Goal: Task Accomplishment & Management: Use online tool/utility

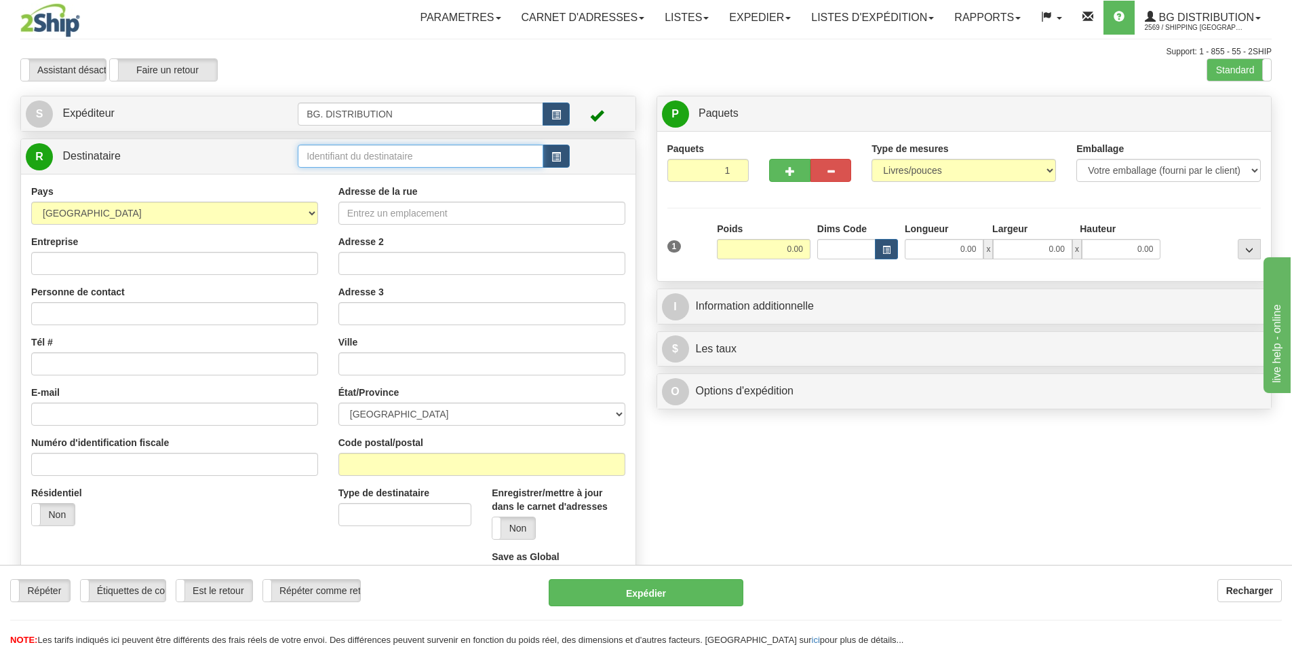
click at [320, 152] on input "text" at bounding box center [421, 156] width 246 height 23
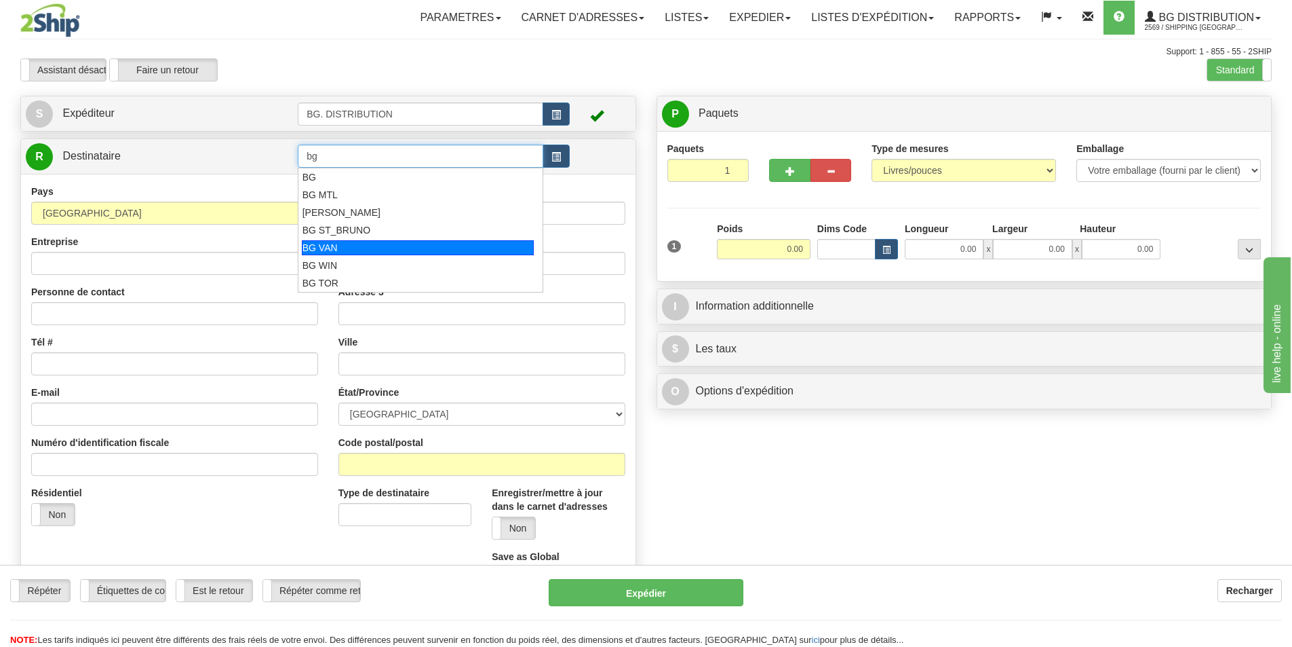
click at [347, 248] on div "BG VAN" at bounding box center [418, 247] width 233 height 15
type input "BG VAN"
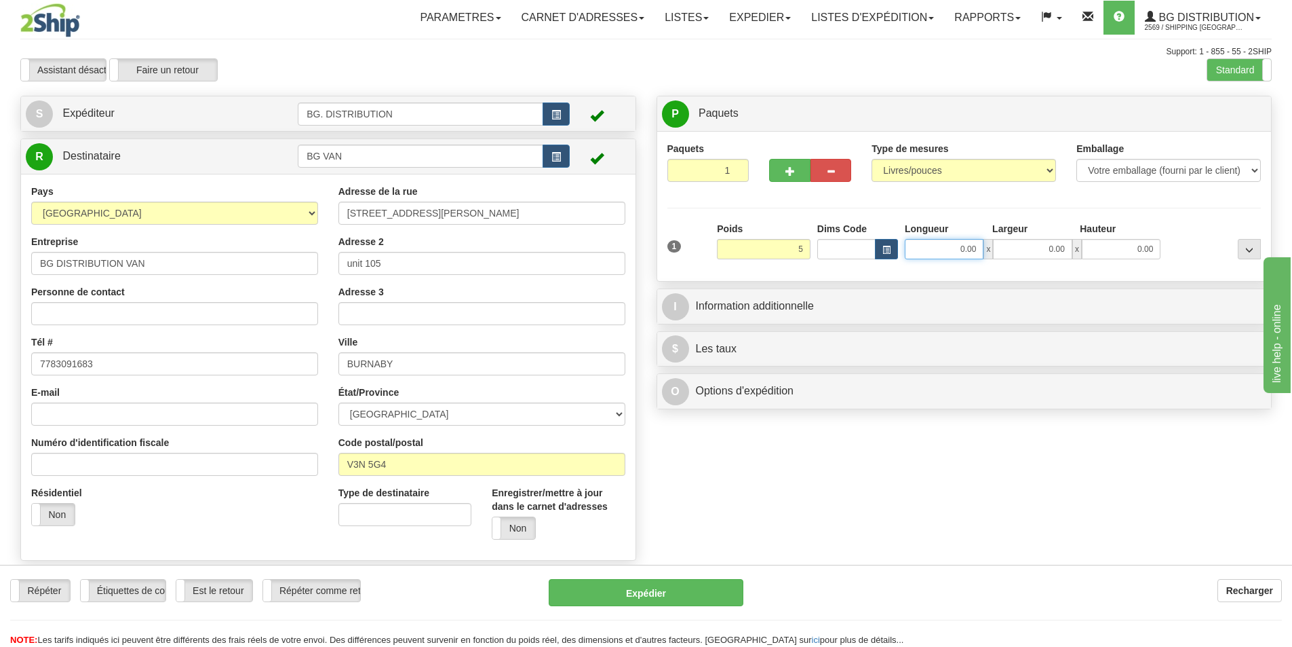
type input "5.00"
click at [962, 248] on input "0.00" at bounding box center [944, 249] width 79 height 20
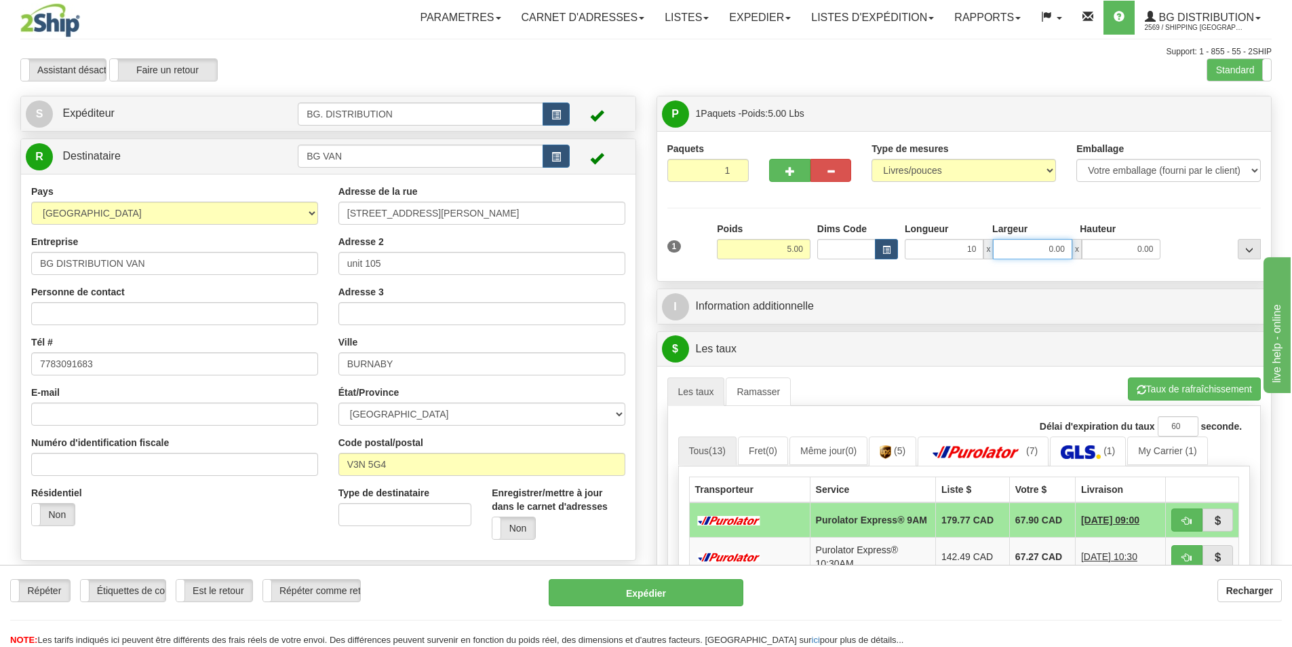
type input "10.00"
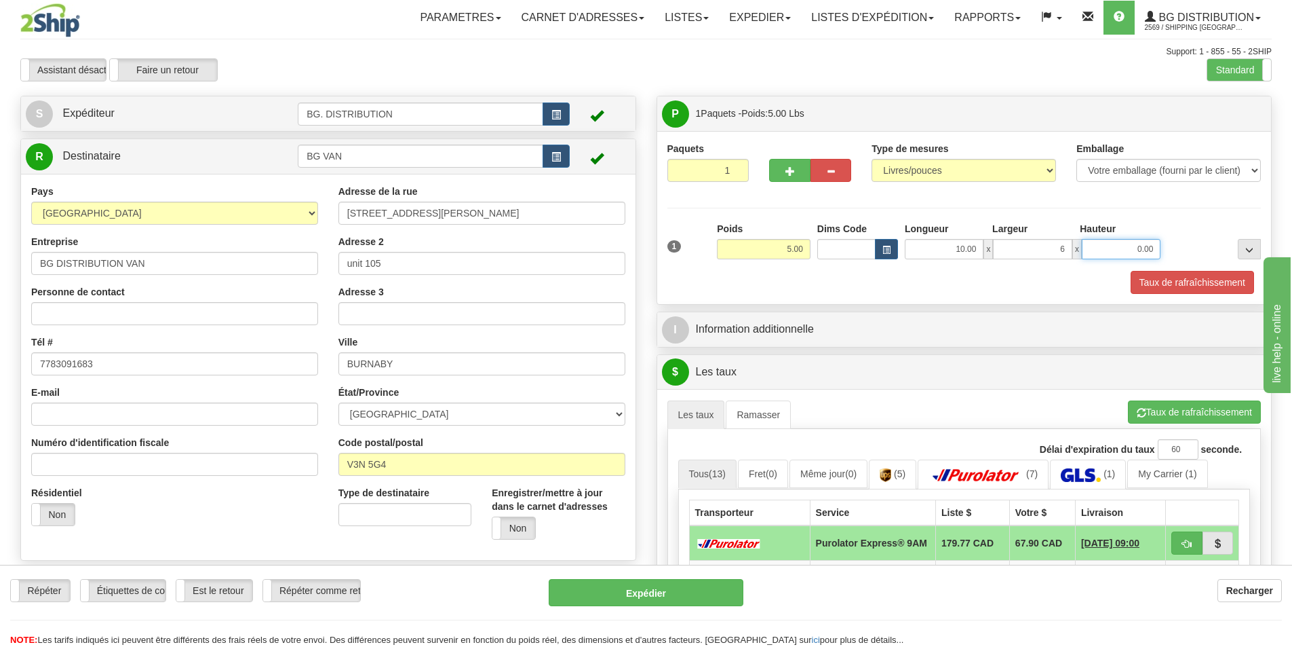
type input "6.00"
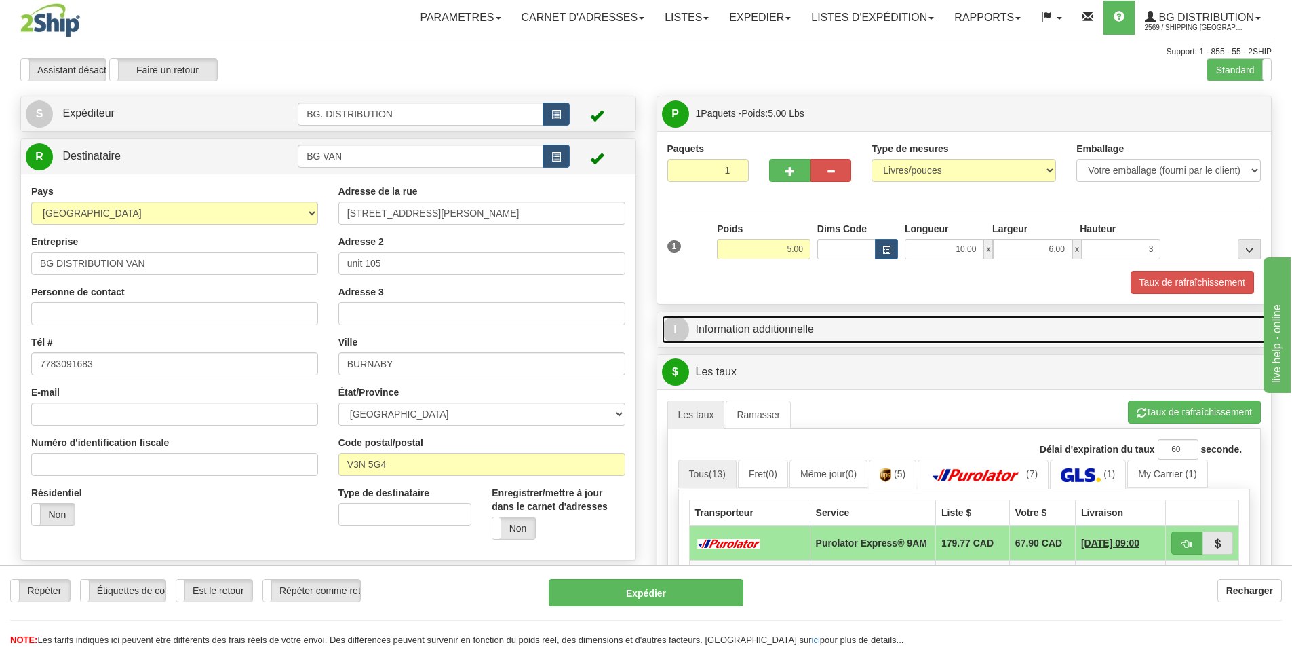
type input "3.00"
click at [681, 325] on span "I" at bounding box center [675, 329] width 27 height 27
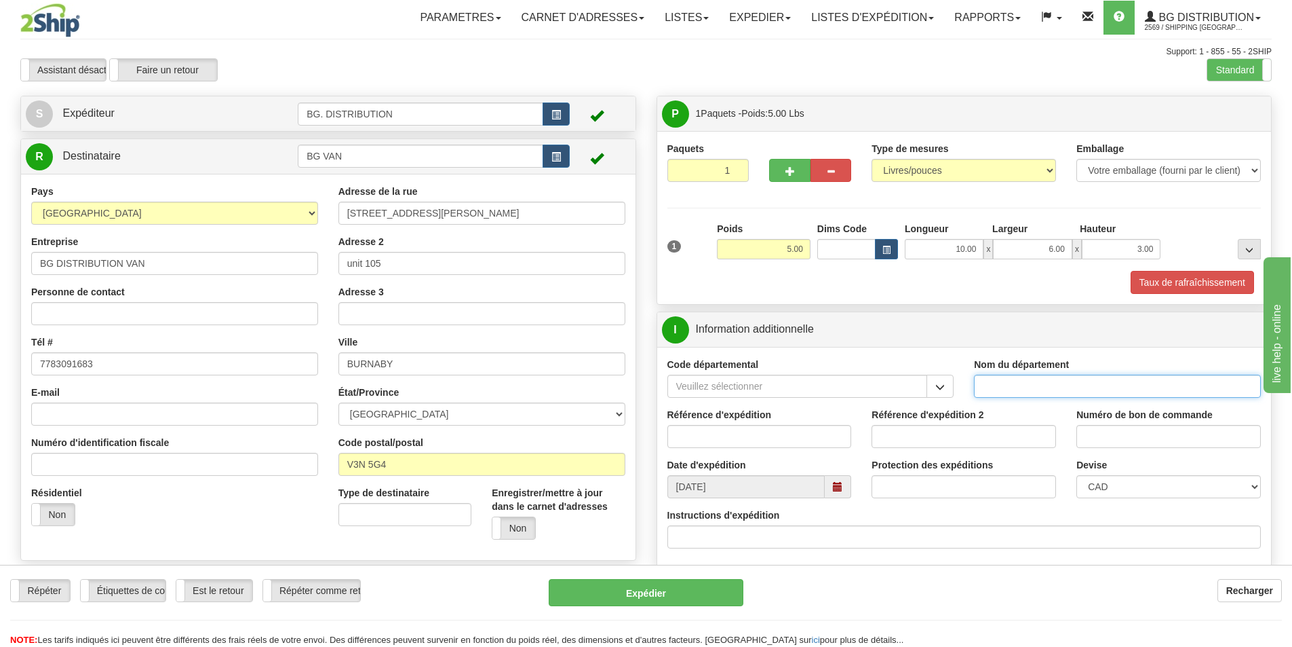
click at [1006, 386] on input "Nom du département" at bounding box center [1117, 385] width 287 height 23
type input "."
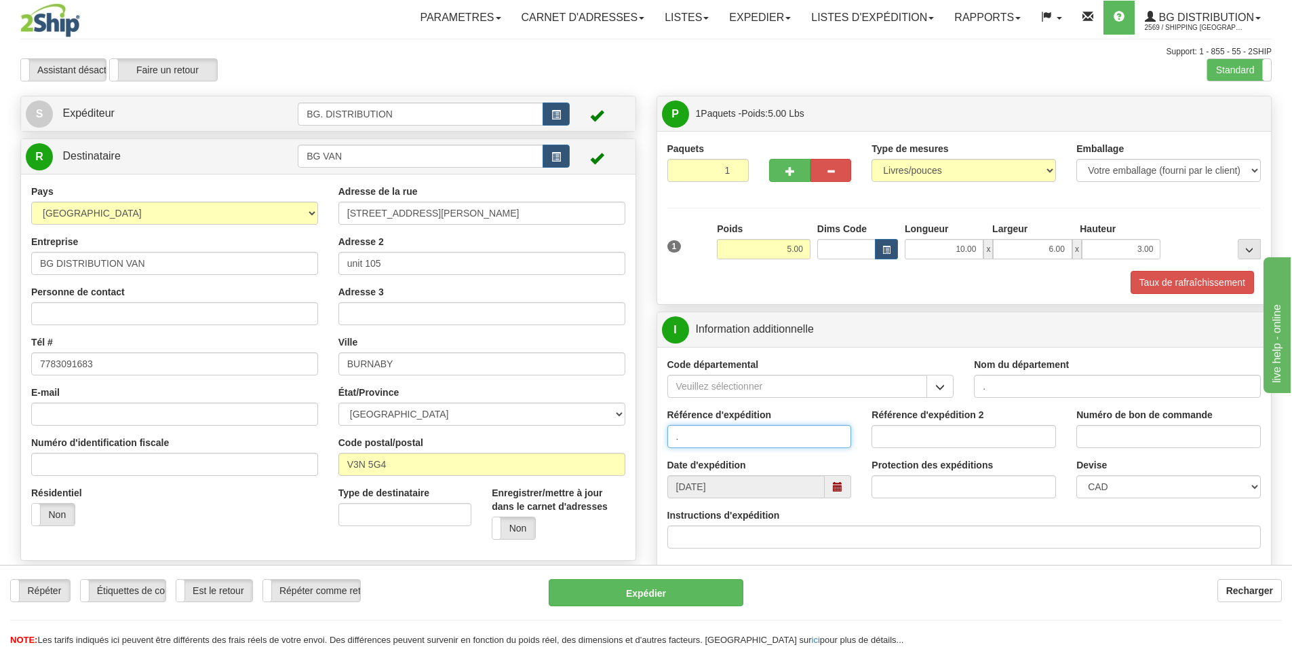
type input "."
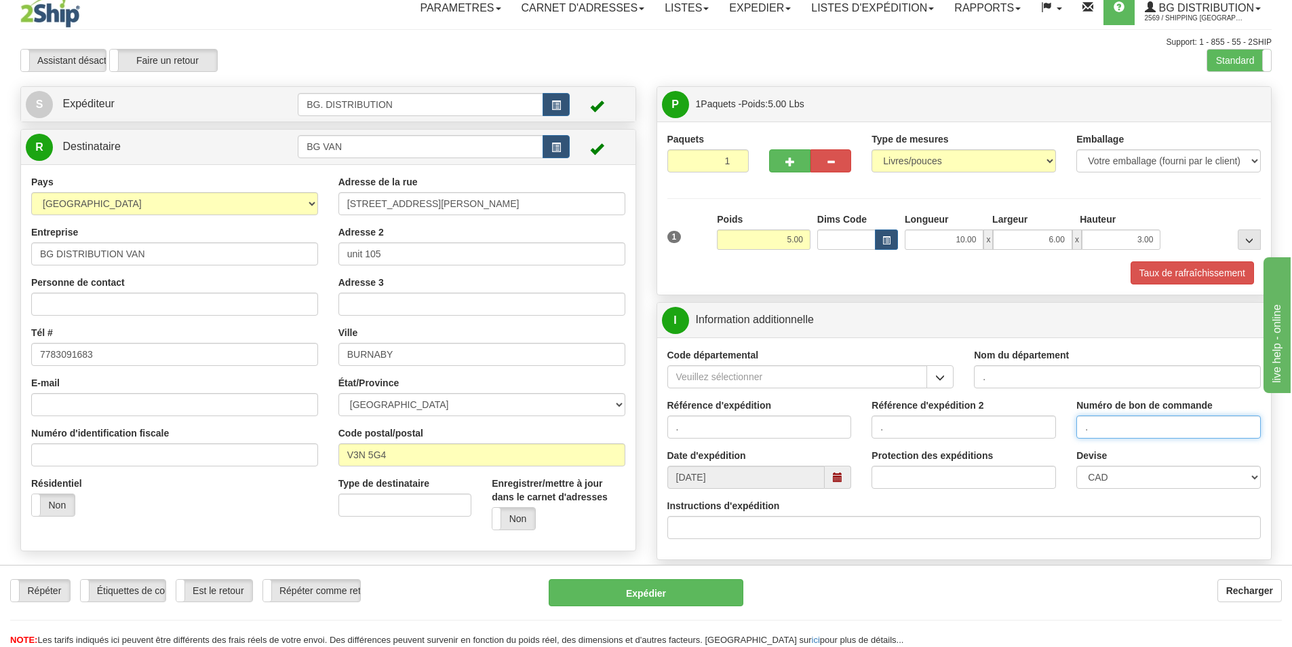
scroll to position [136, 0]
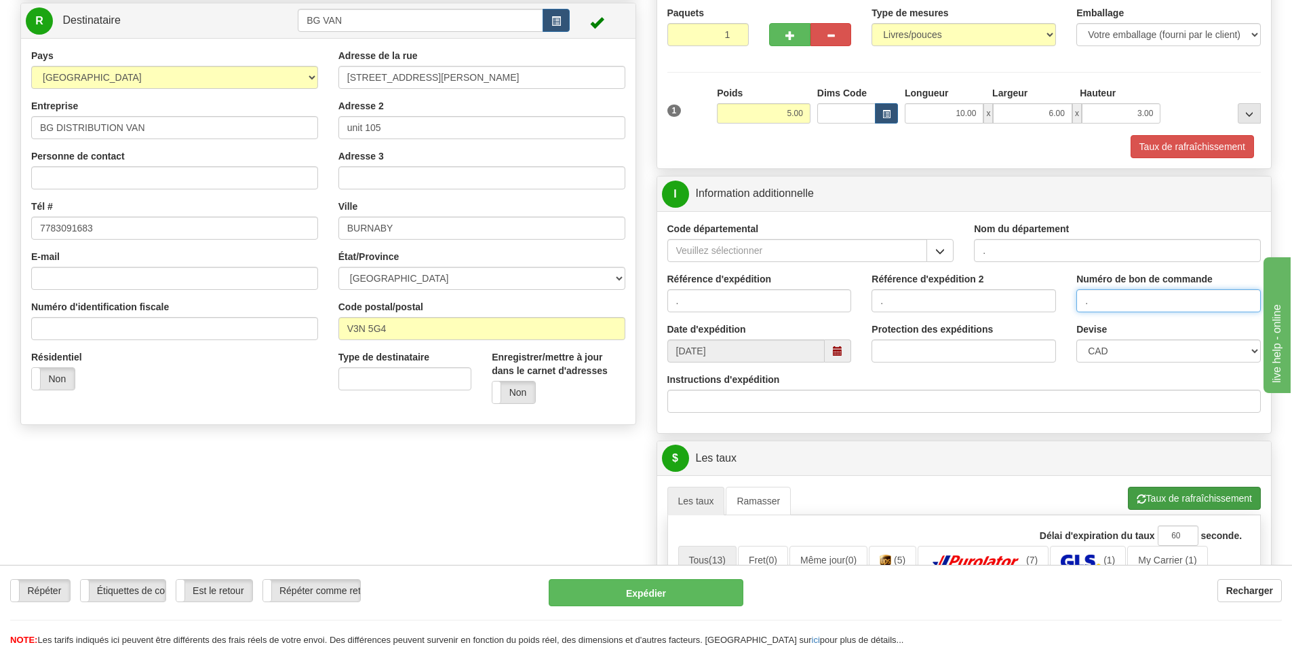
type input "."
click at [1188, 499] on button "Taux de rafraîchissement" at bounding box center [1194, 497] width 133 height 23
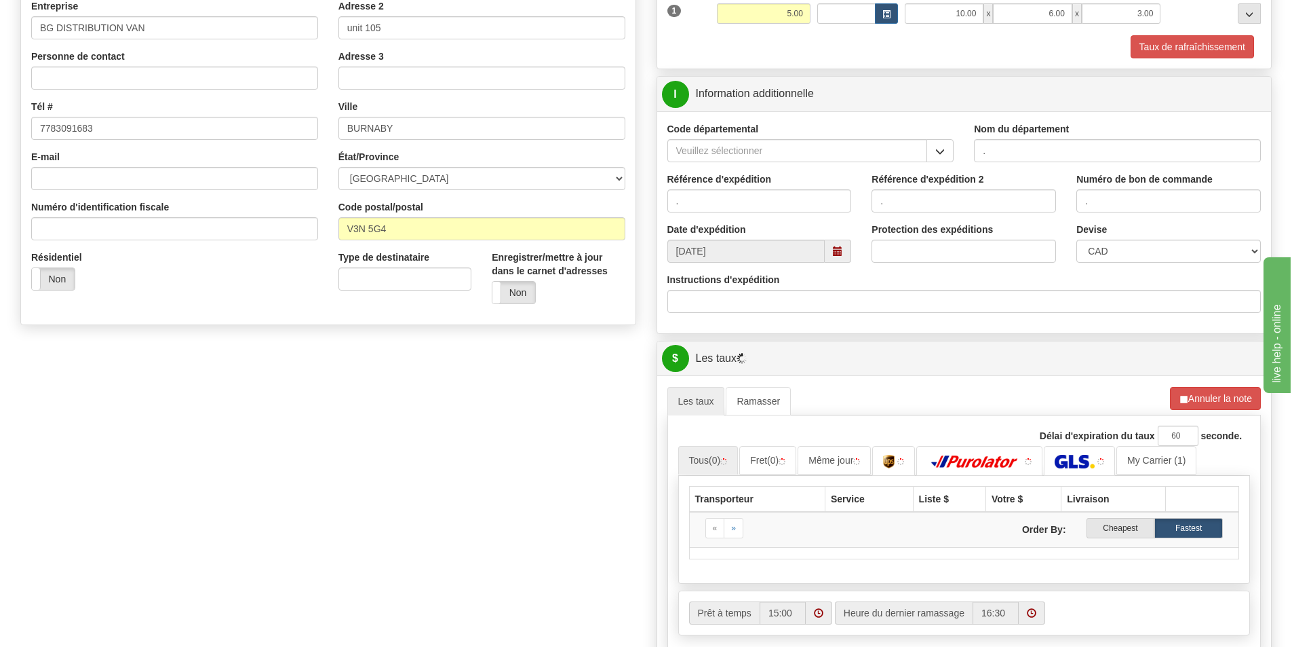
scroll to position [407, 0]
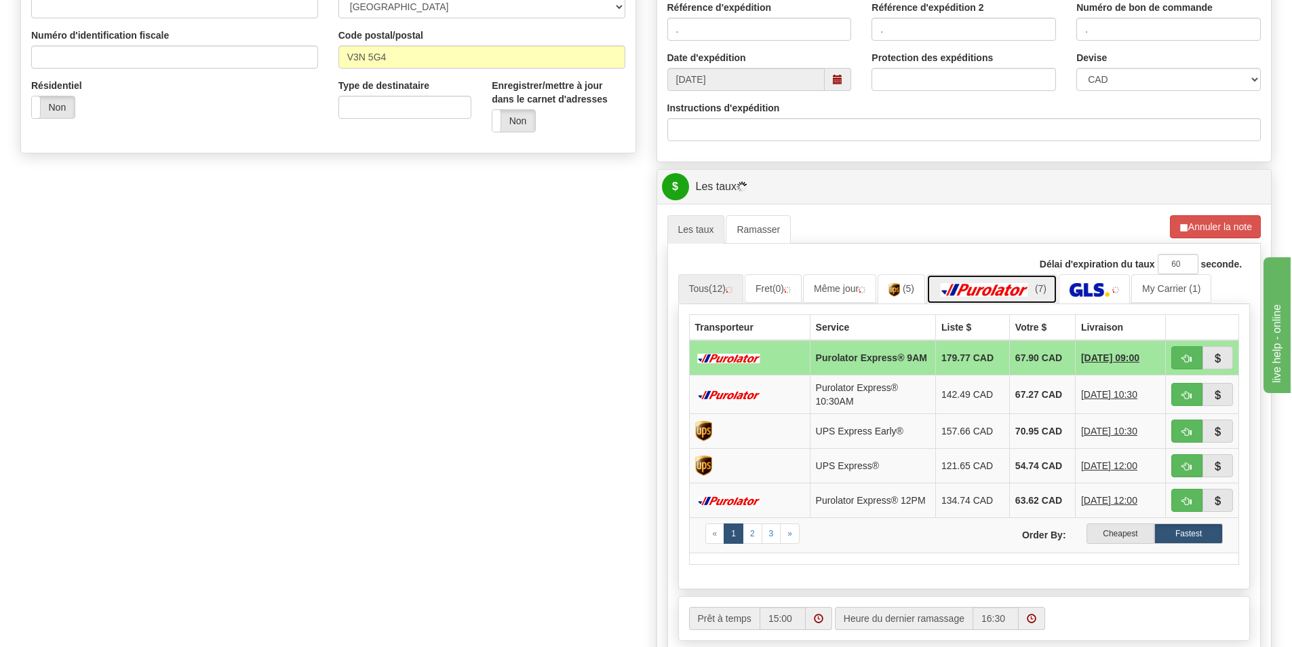
click at [982, 288] on img at bounding box center [985, 290] width 95 height 14
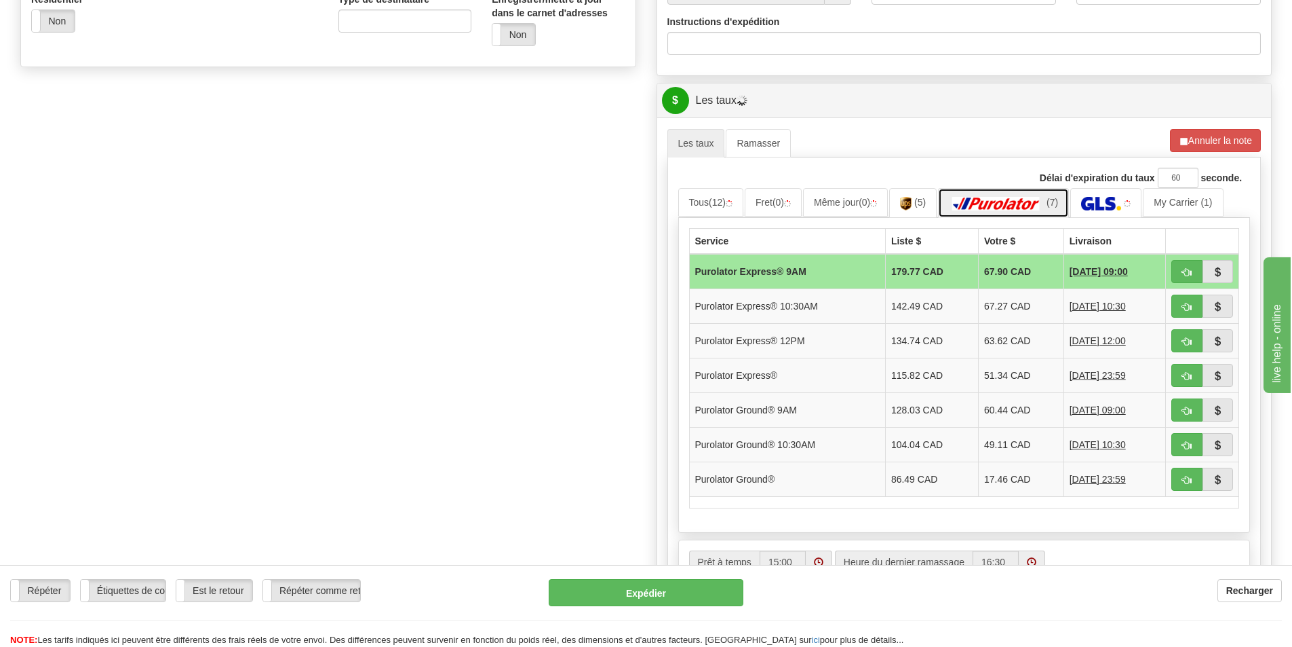
scroll to position [611, 0]
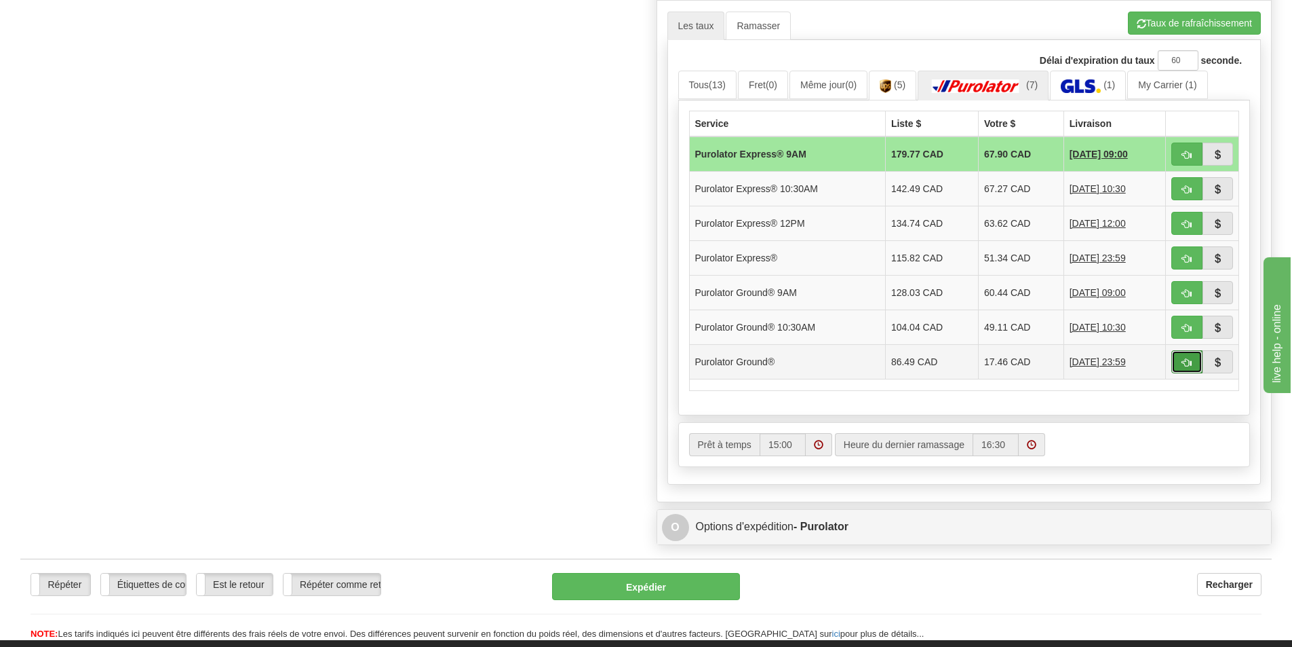
click at [1180, 358] on button "button" at bounding box center [1187, 361] width 31 height 23
type input "260"
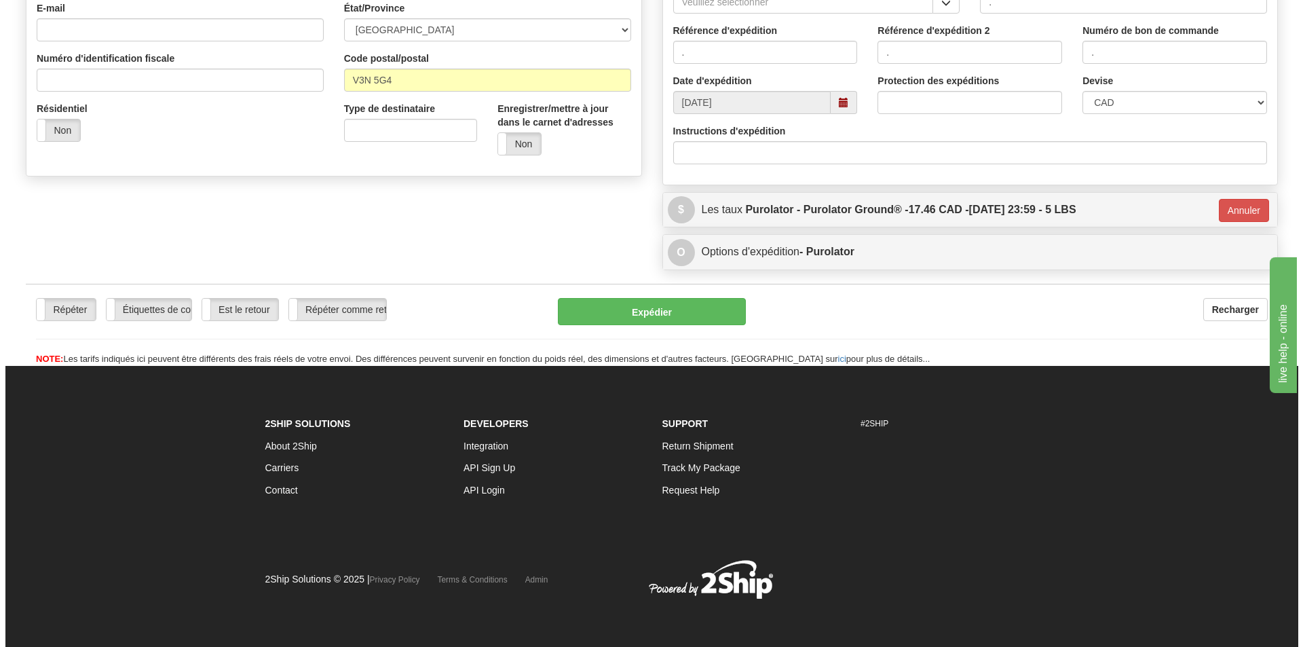
scroll to position [385, 0]
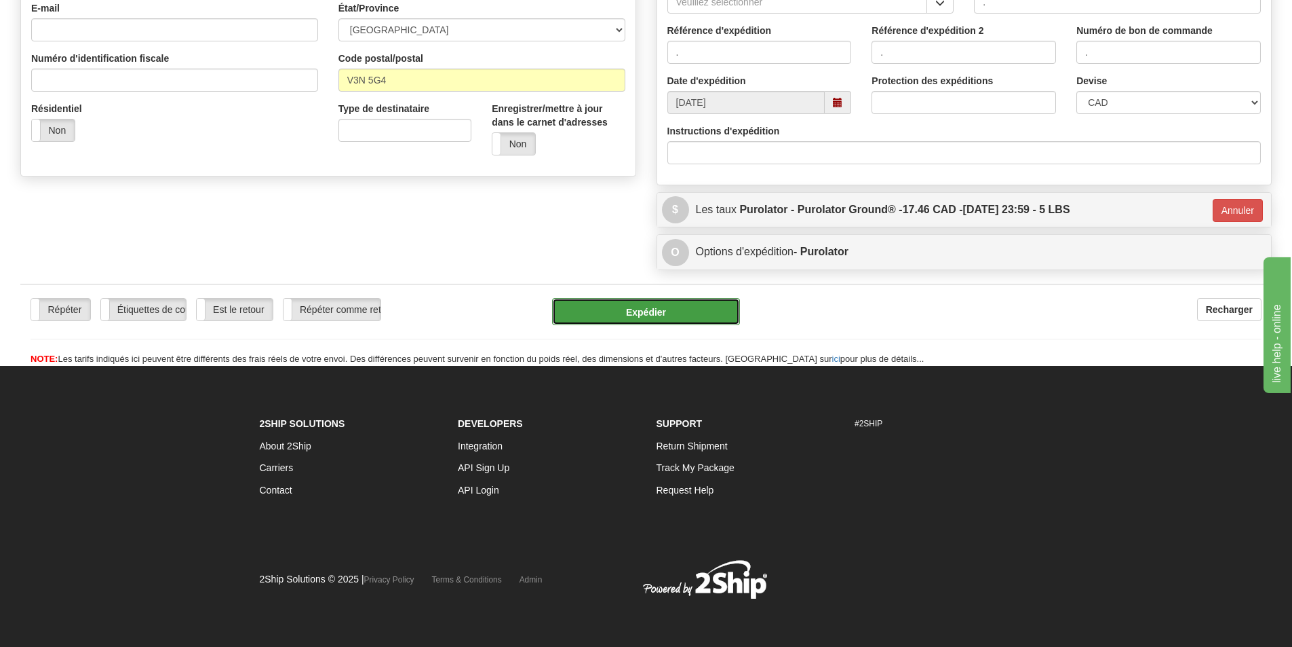
click at [689, 318] on button "Expédier" at bounding box center [646, 311] width 188 height 27
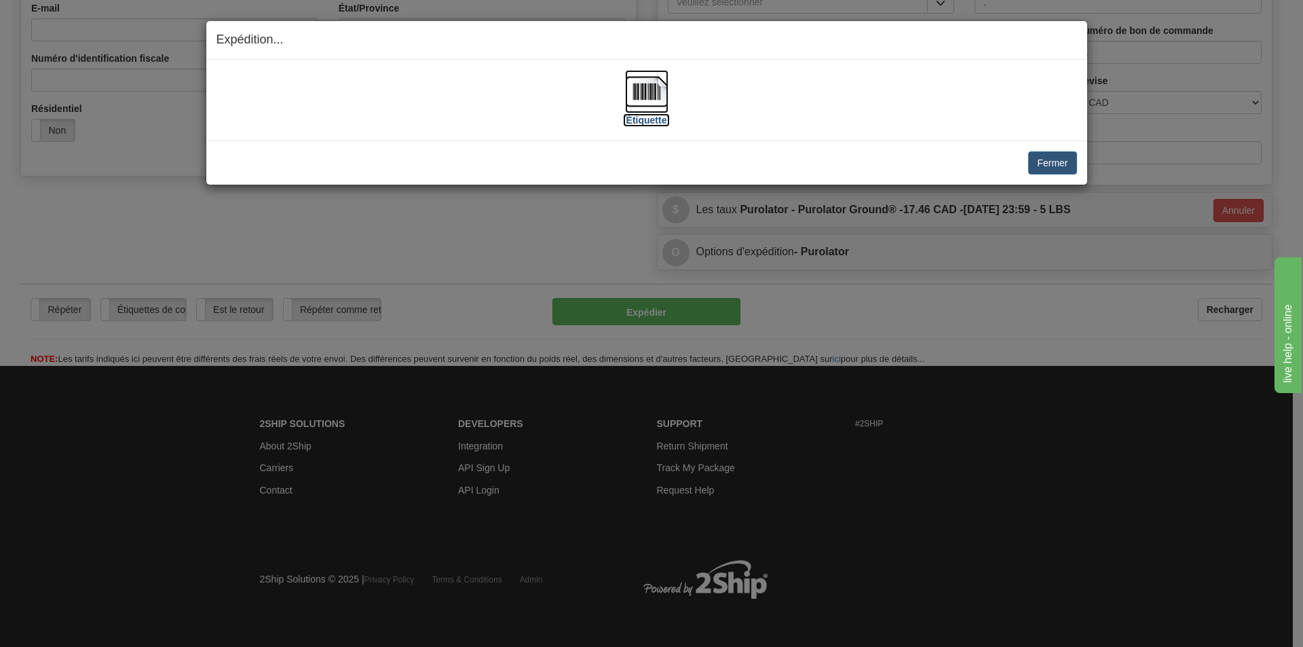
click at [662, 124] on label "[Étiquette]" at bounding box center [646, 120] width 47 height 14
click at [1062, 153] on button "Fermer" at bounding box center [1052, 162] width 48 height 23
click at [969, 427] on div "Expédition... Votre ENVOI expirera dans [Étiquette] IMPORTANT NOTICE Embassy / …" at bounding box center [651, 323] width 1303 height 647
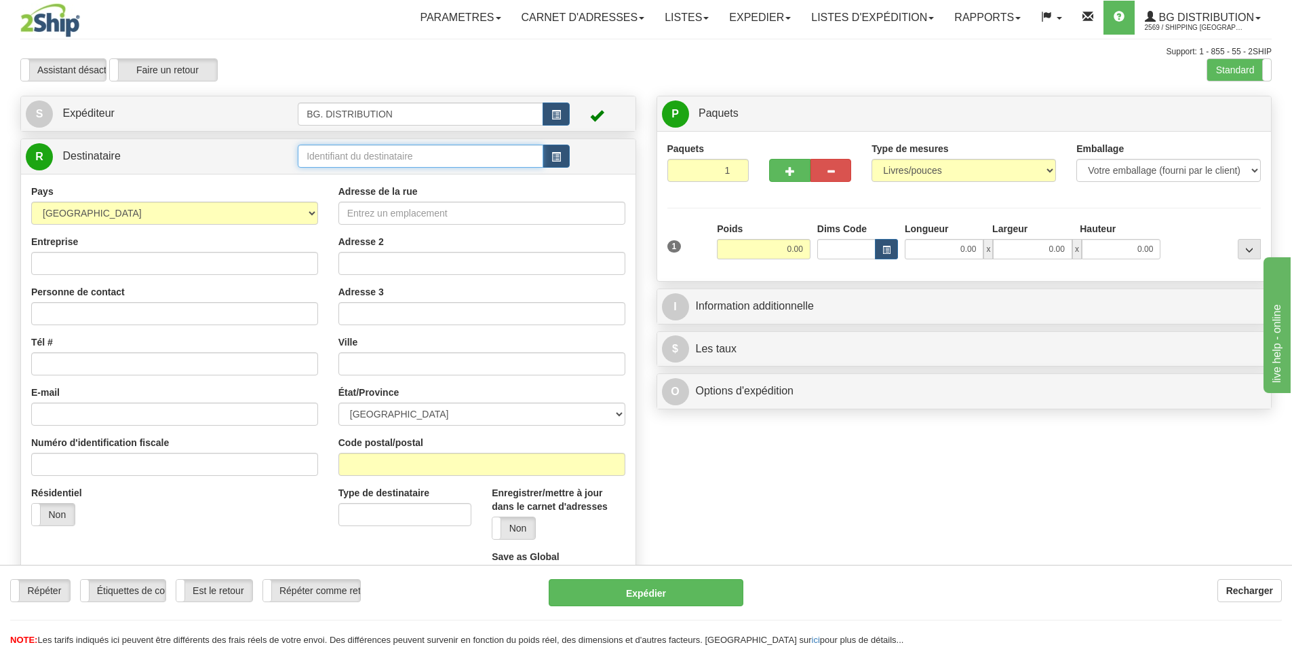
click at [376, 165] on input "text" at bounding box center [421, 156] width 246 height 23
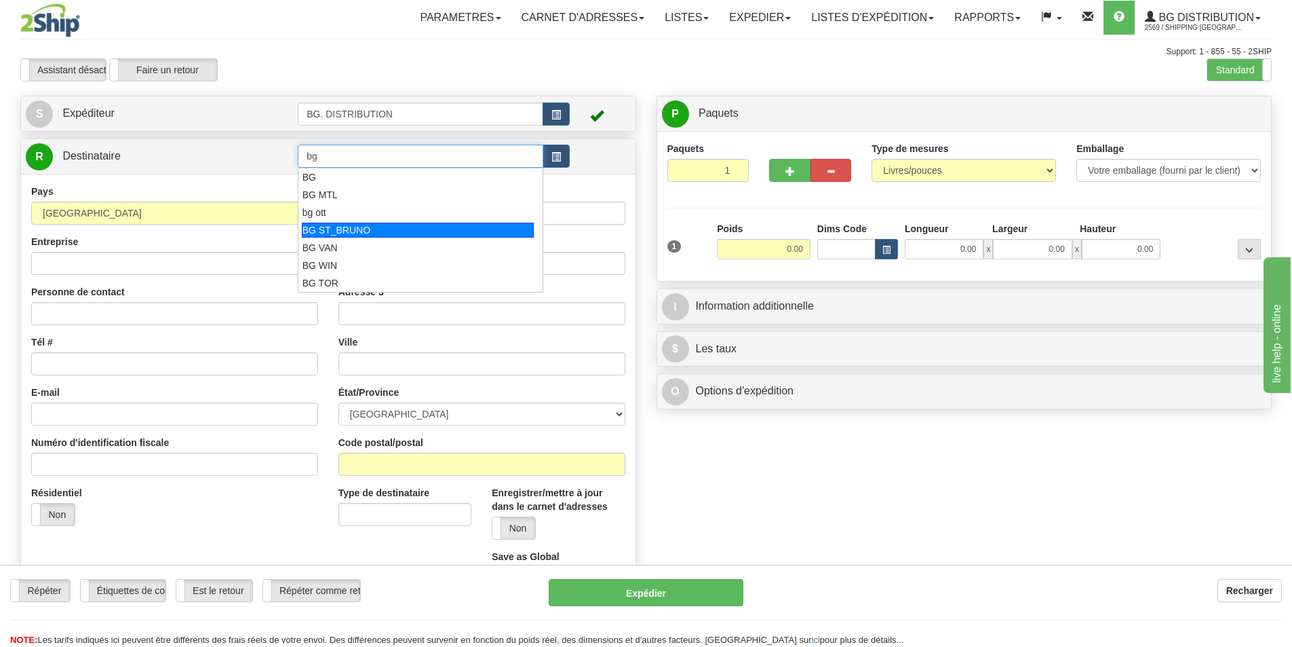
click at [370, 231] on div "BG ST_BRUNO" at bounding box center [418, 230] width 233 height 15
type input "BG ST_BRUNO"
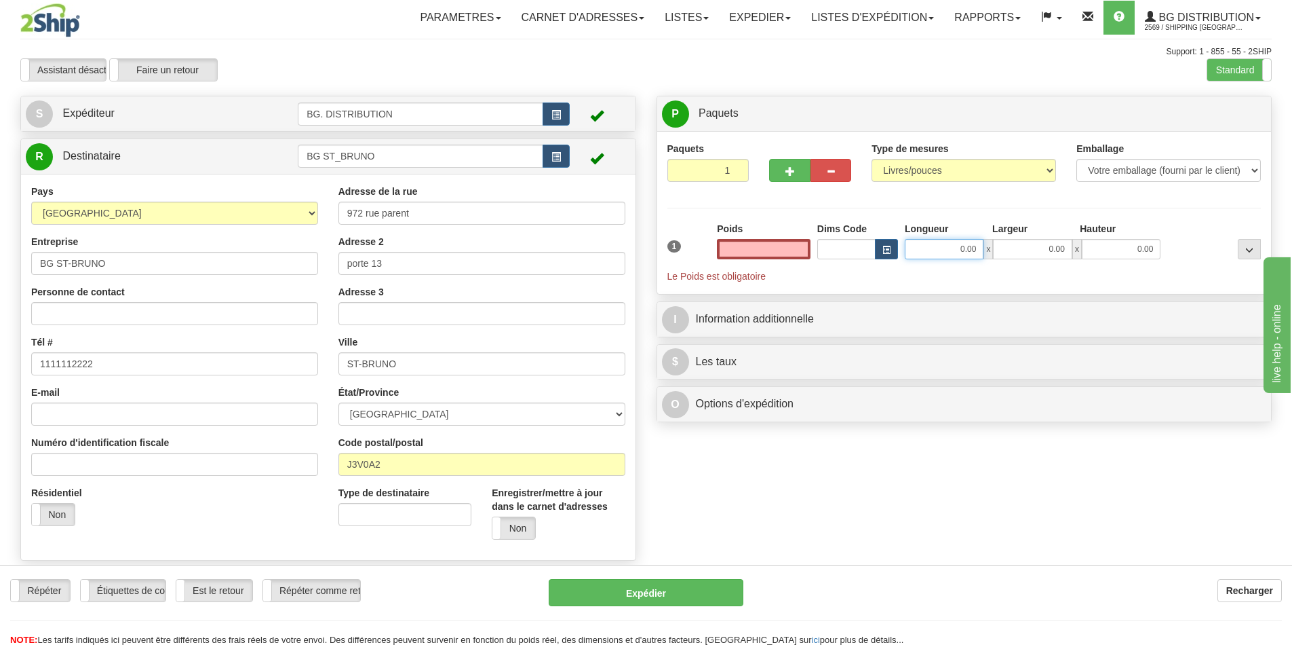
type input "0.00"
click at [923, 257] on input "0.00" at bounding box center [944, 249] width 79 height 20
type input "14.00"
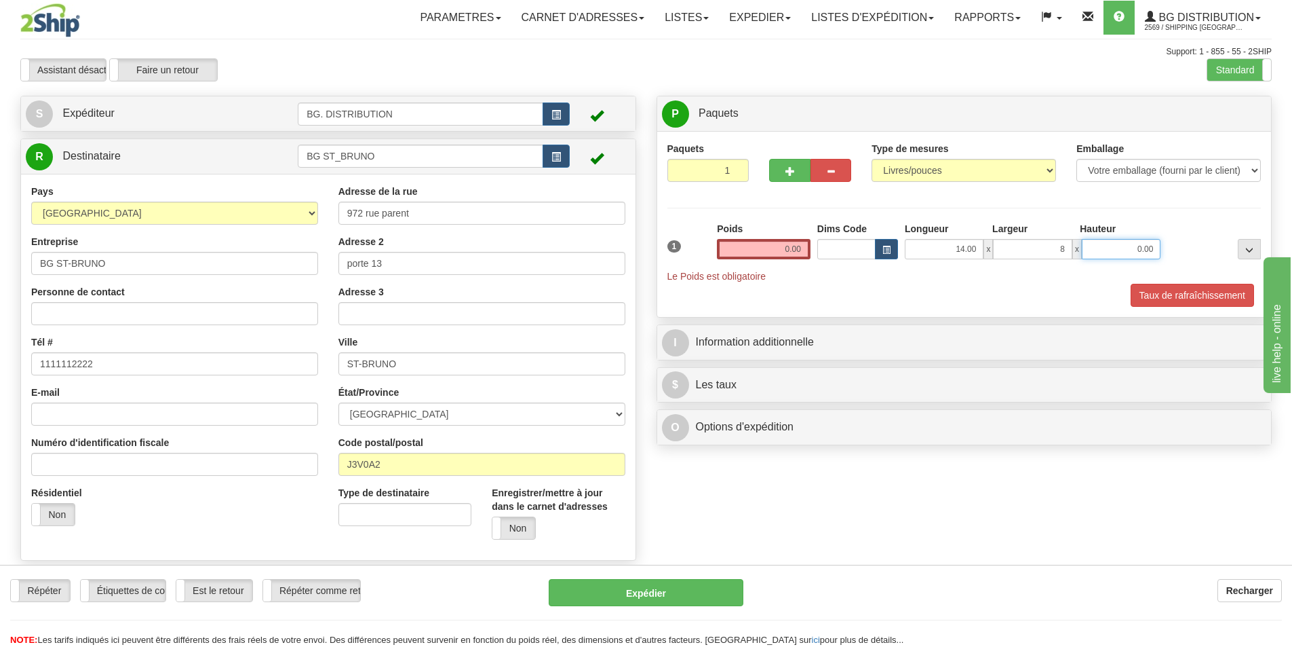
type input "8.00"
type input "4.00"
click at [799, 253] on input "0.00" at bounding box center [764, 249] width 94 height 20
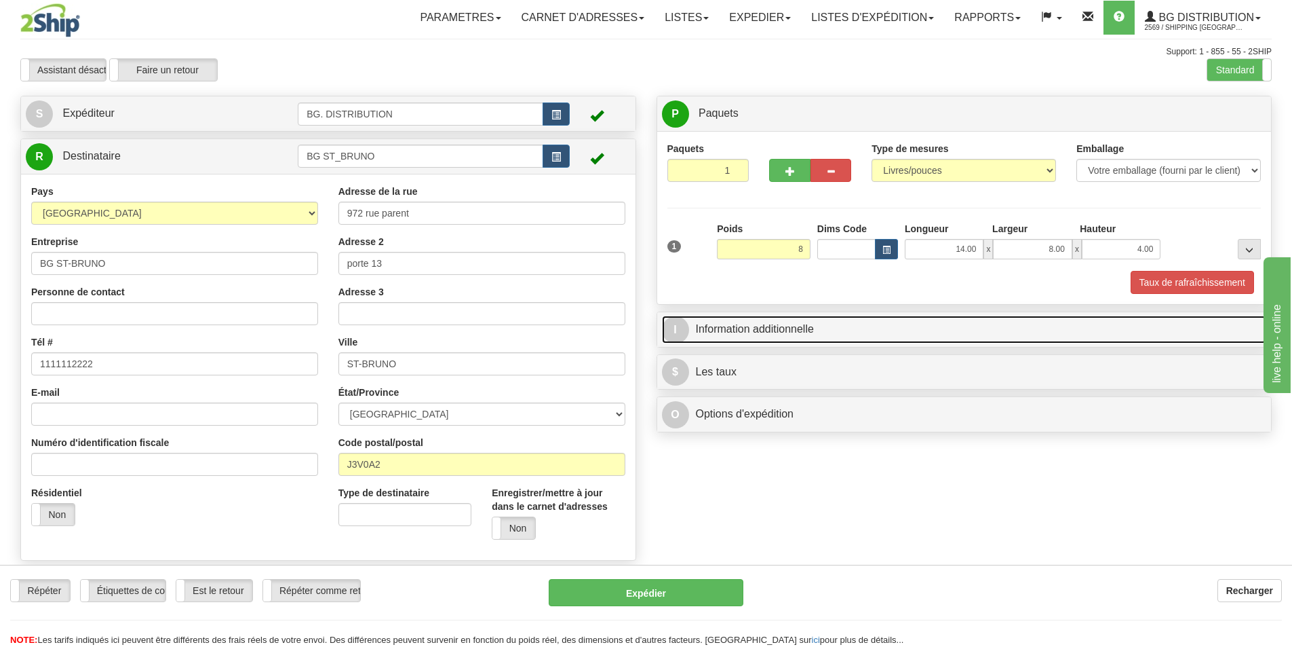
type input "8.00"
click at [679, 330] on span "I" at bounding box center [675, 329] width 27 height 27
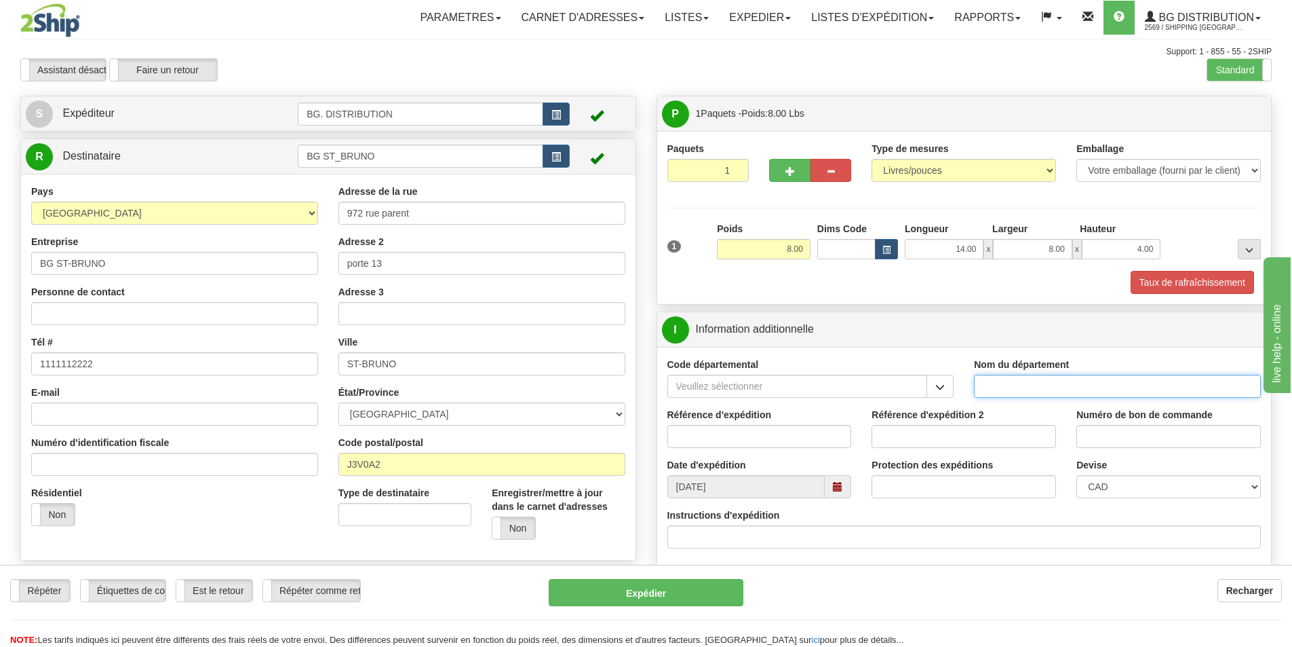
click at [1033, 385] on input "Nom du département" at bounding box center [1117, 385] width 287 height 23
type input "."
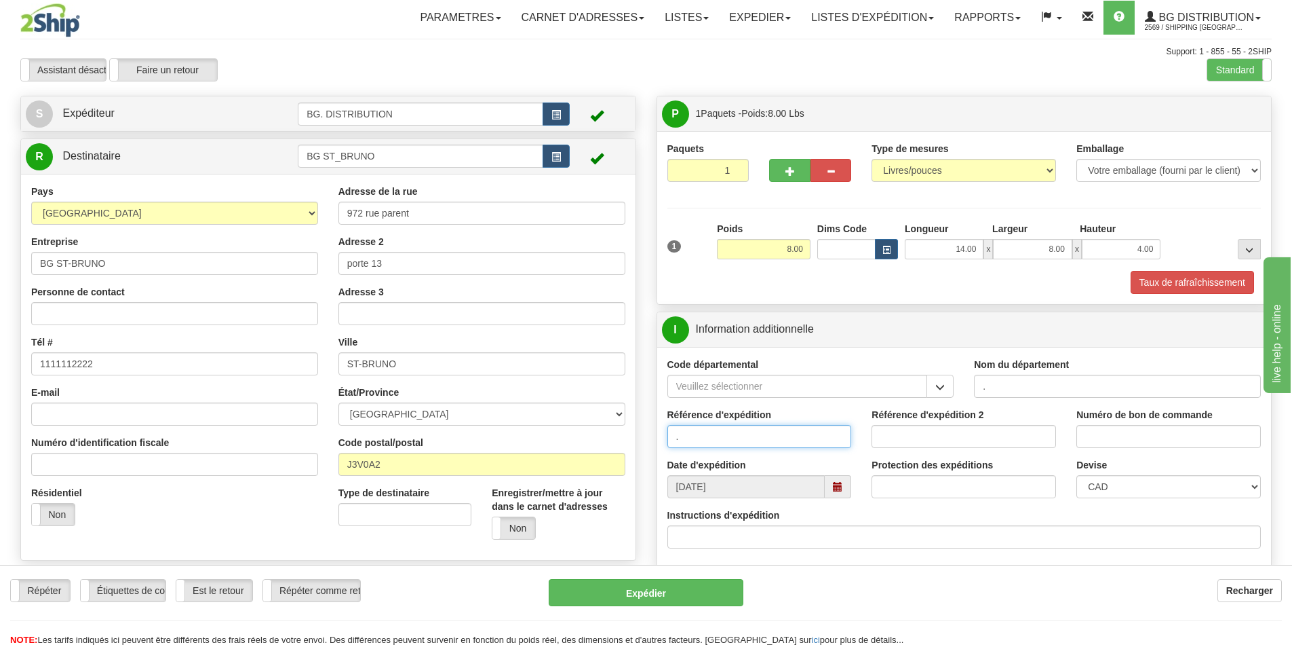
type input "."
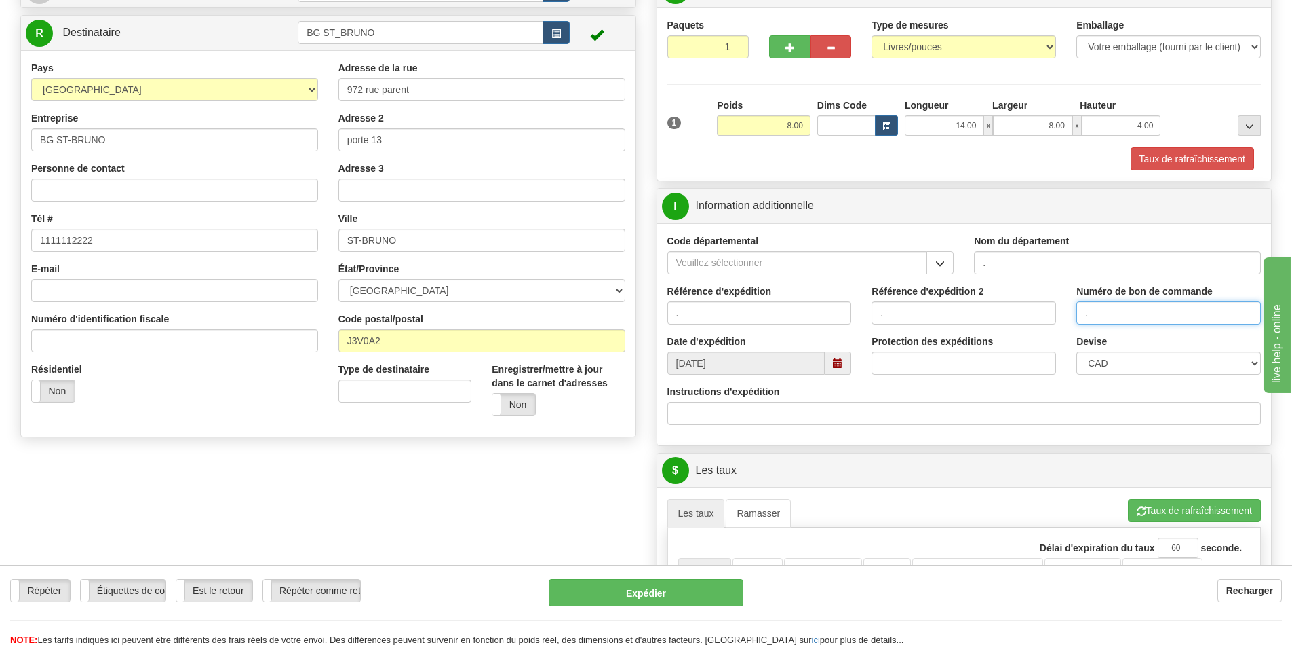
scroll to position [407, 0]
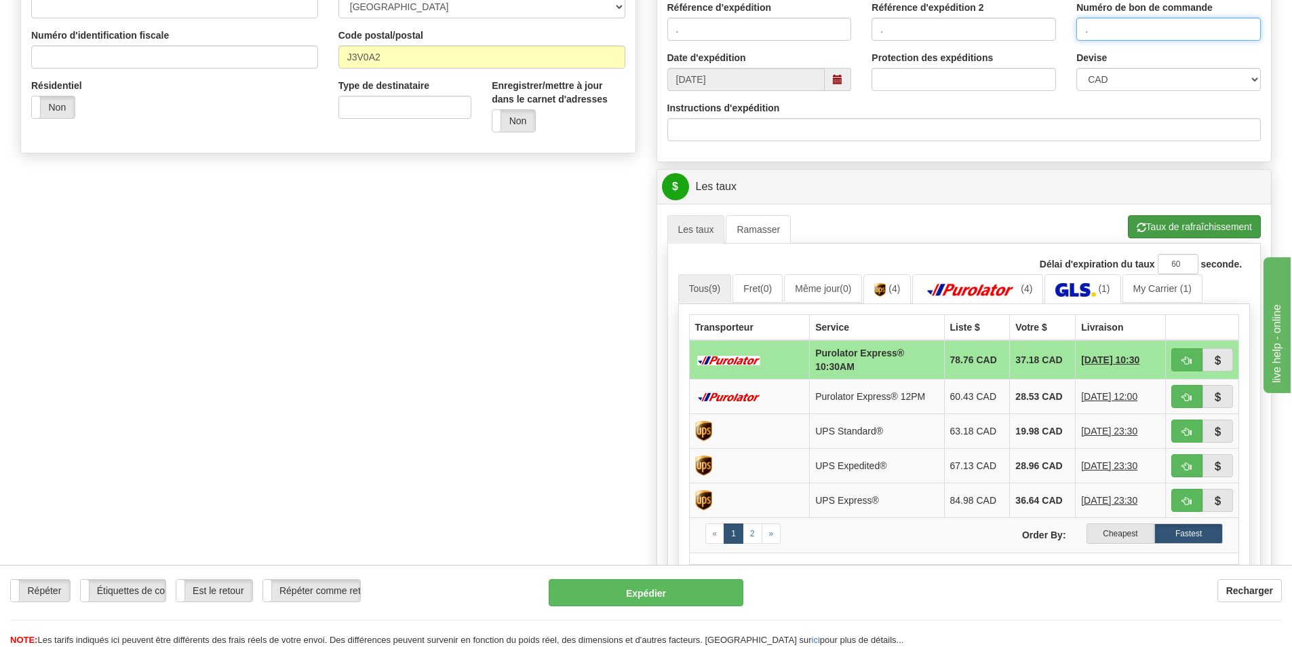
type input "."
click at [1168, 223] on button "Taux de rafraîchissement" at bounding box center [1194, 226] width 133 height 23
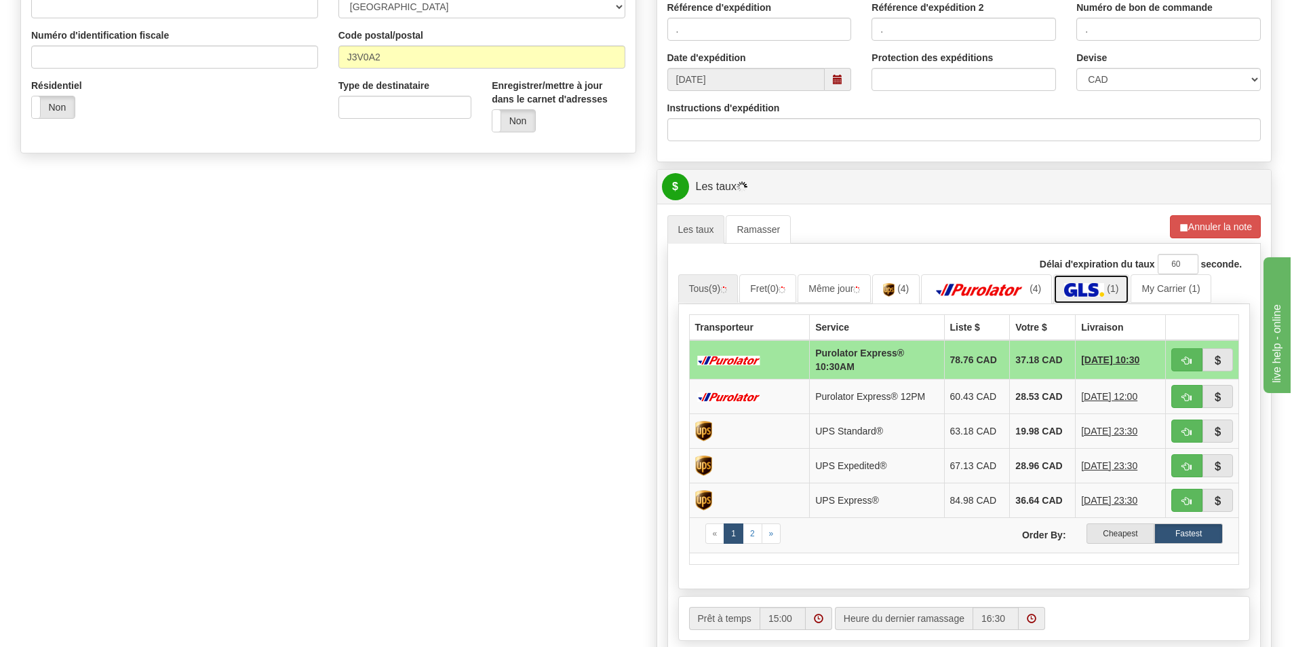
click at [1072, 288] on img at bounding box center [1084, 290] width 40 height 14
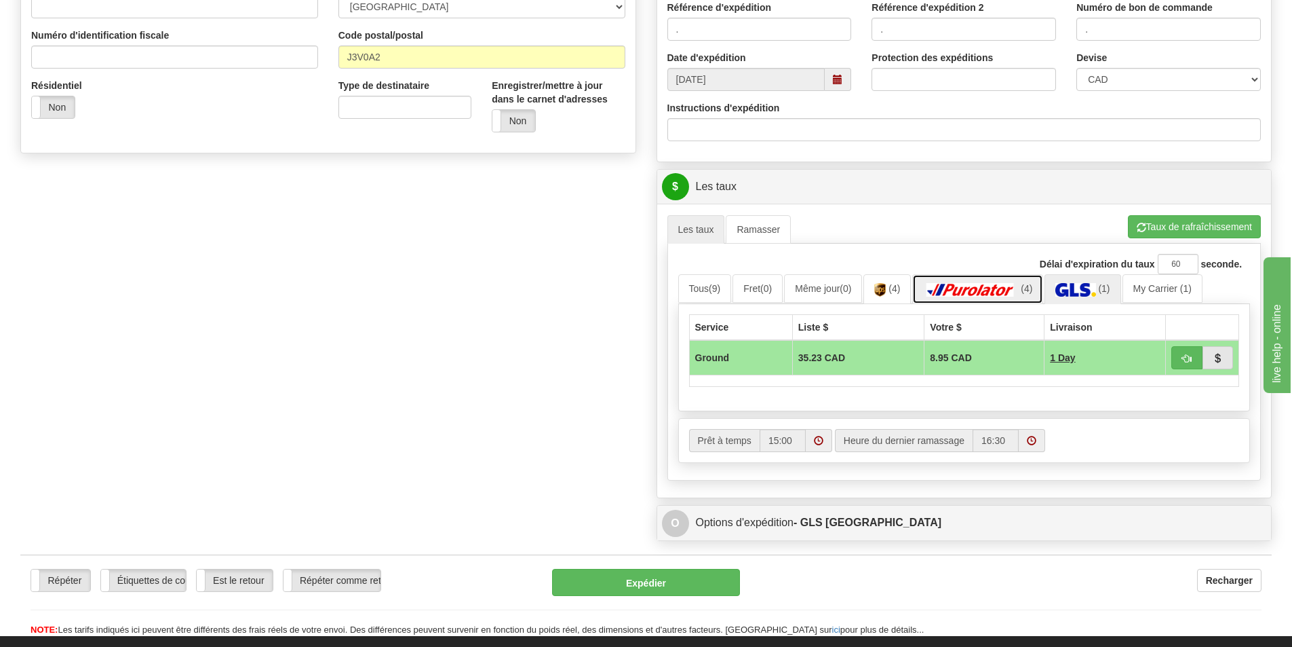
click at [1005, 290] on img at bounding box center [970, 290] width 95 height 14
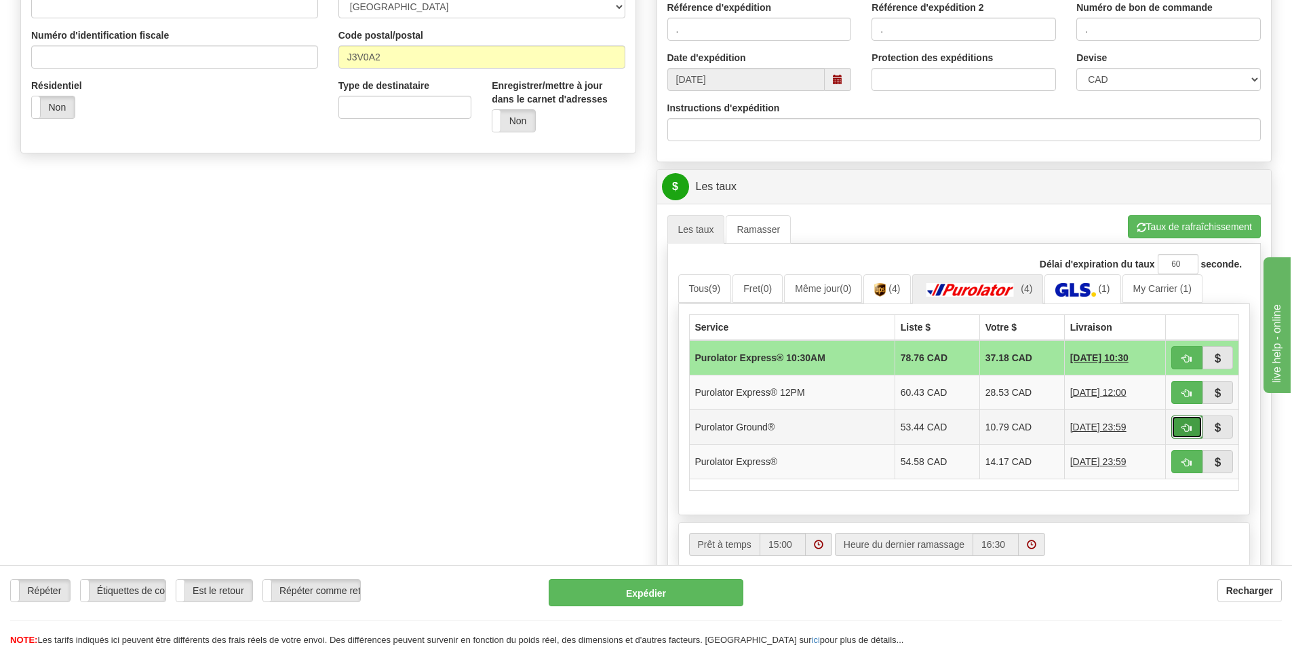
click at [1180, 425] on button "button" at bounding box center [1187, 426] width 31 height 23
type input "260"
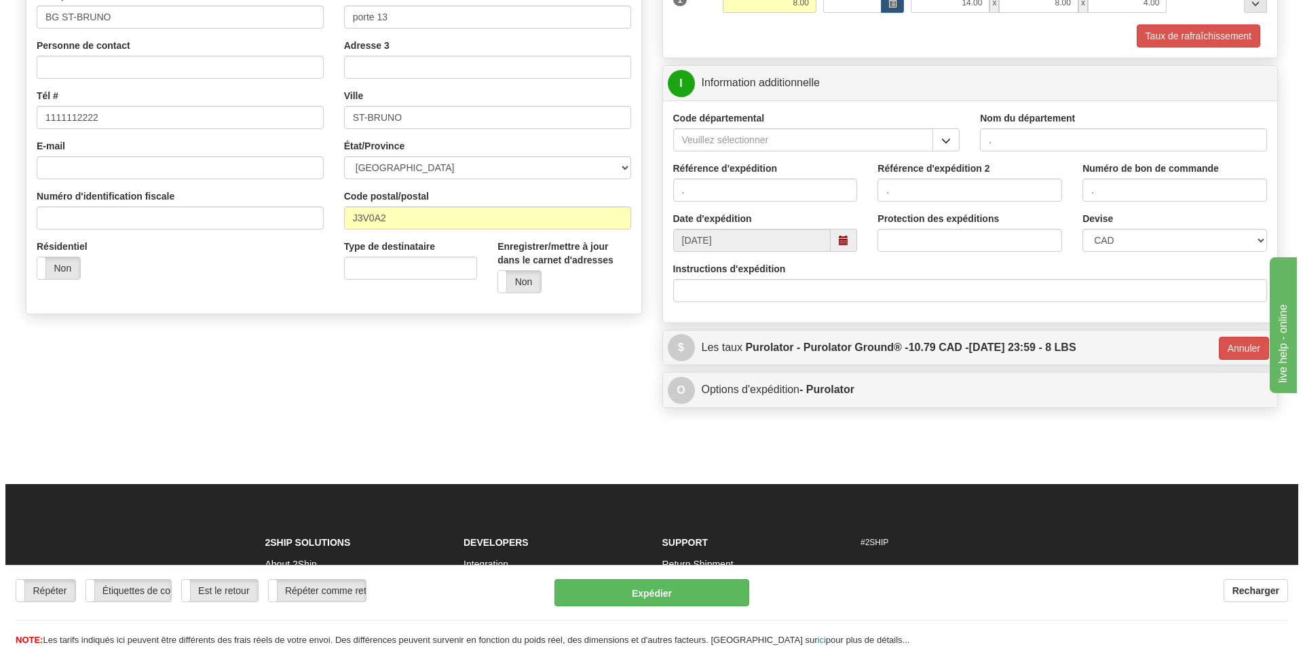
scroll to position [45, 0]
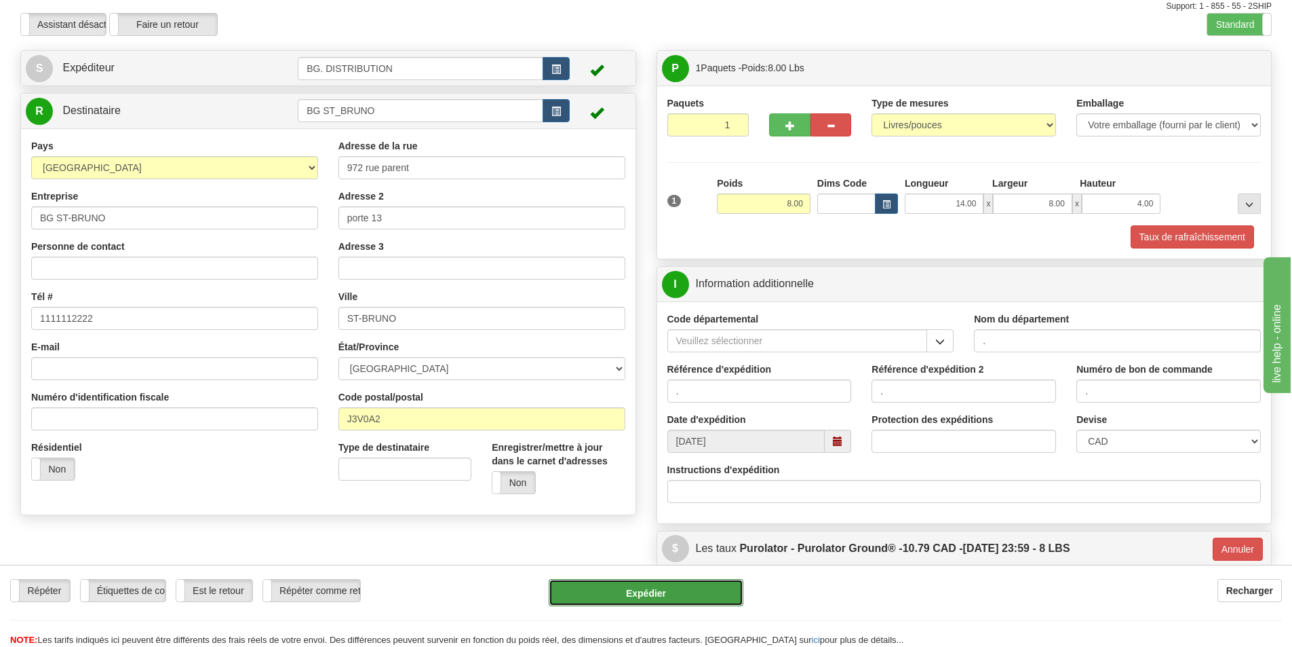
click at [628, 597] on button "Expédier" at bounding box center [646, 592] width 195 height 27
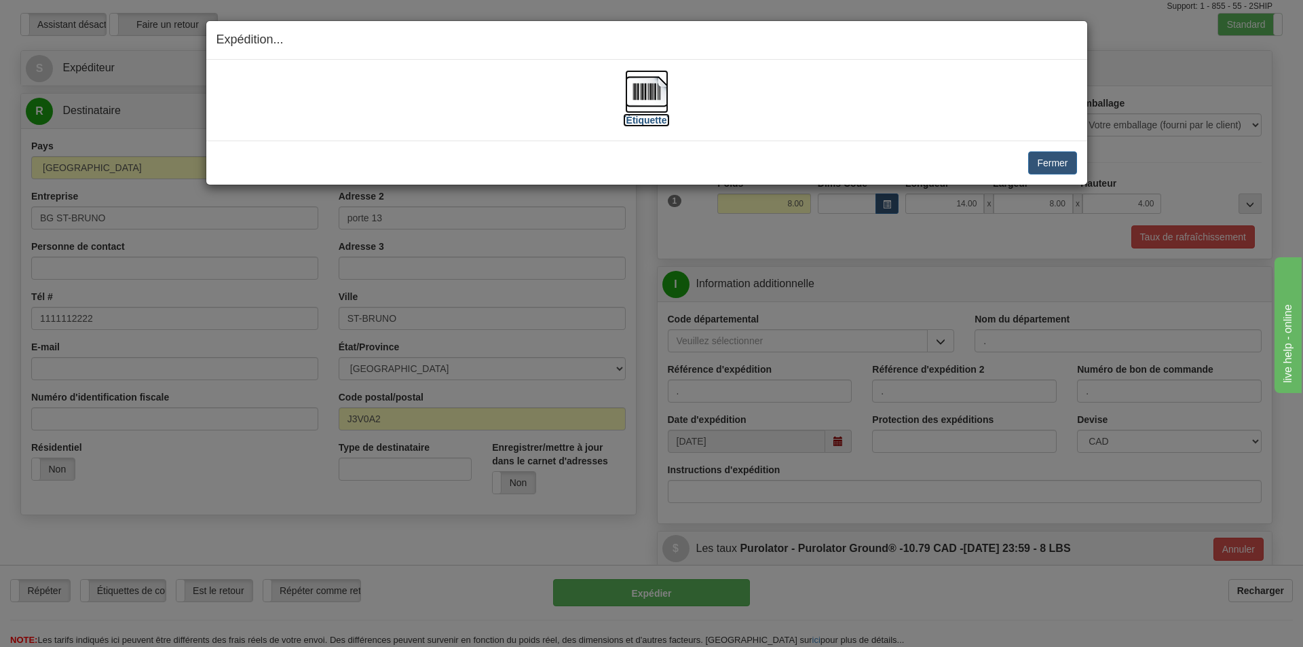
click at [636, 122] on label "[Étiquette]" at bounding box center [646, 120] width 47 height 14
click at [1052, 163] on button "Fermer" at bounding box center [1052, 162] width 48 height 23
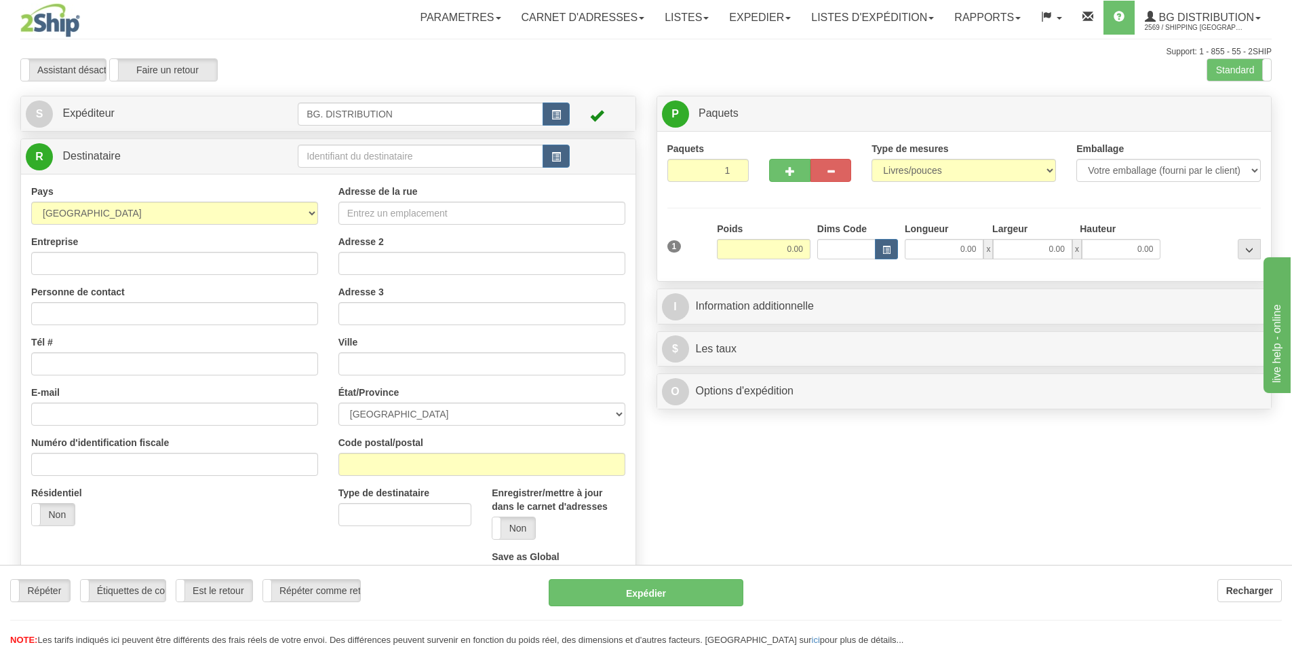
click at [329, 155] on div "Toggle navigation Parametres Préférences d'expédition Préférences des champs Ne…" at bounding box center [646, 343] width 1292 height 687
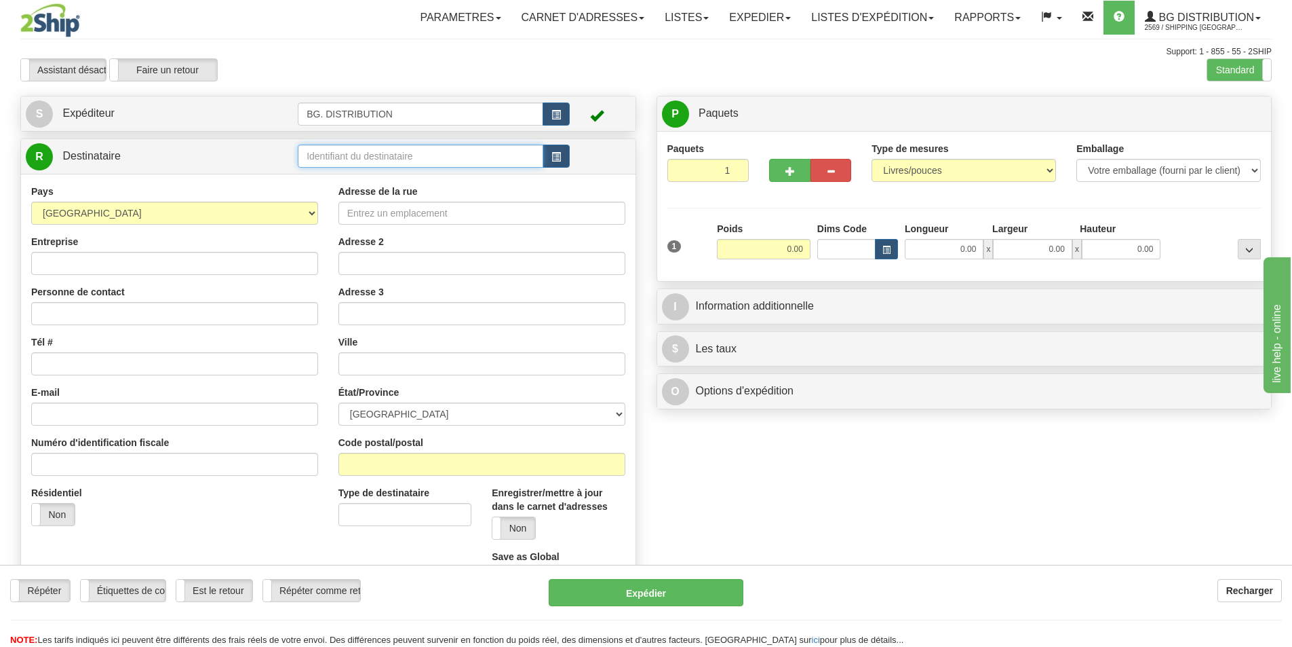
click at [329, 155] on input "text" at bounding box center [421, 156] width 246 height 23
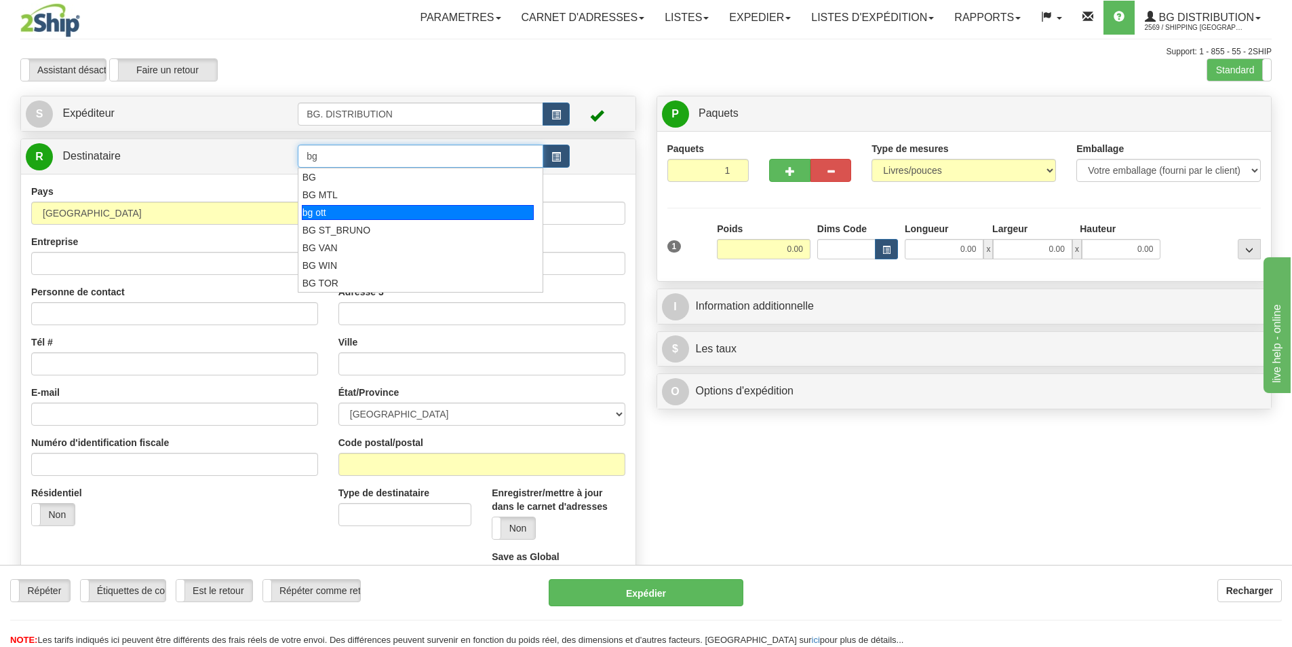
click at [331, 212] on div "bg ott" at bounding box center [418, 212] width 233 height 15
type input "bg ott"
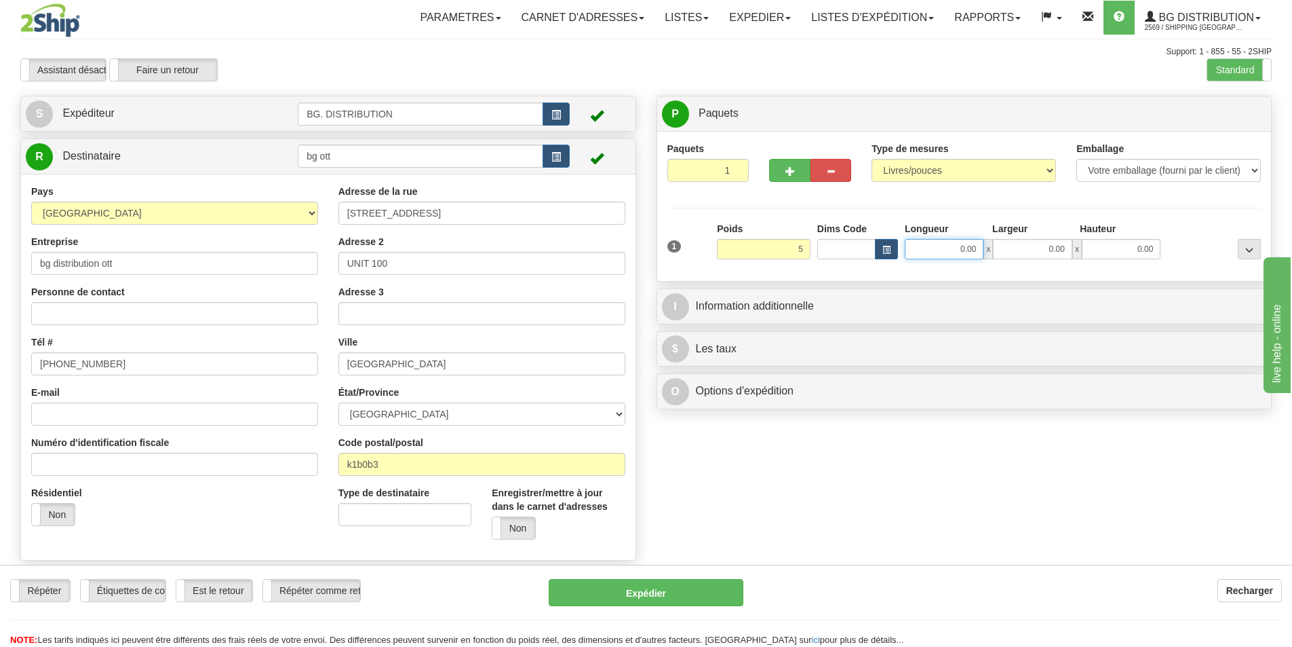
type input "5.00"
click at [978, 256] on input "0.00" at bounding box center [944, 249] width 79 height 20
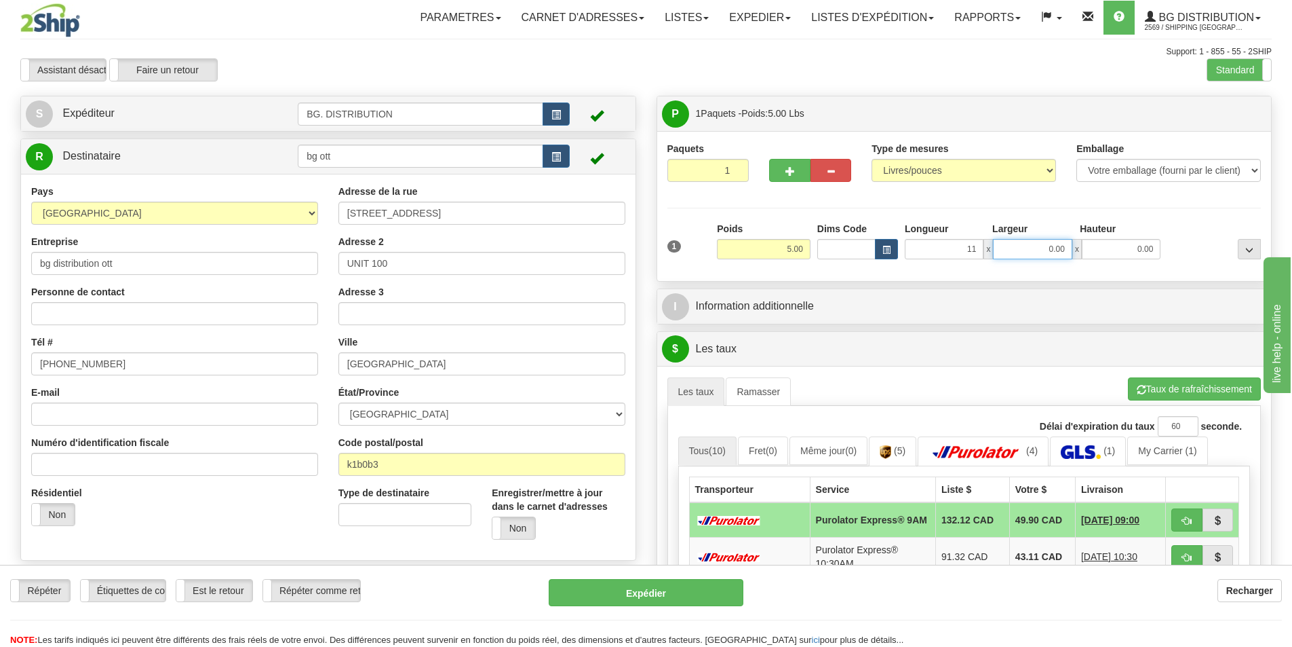
type input "11.00"
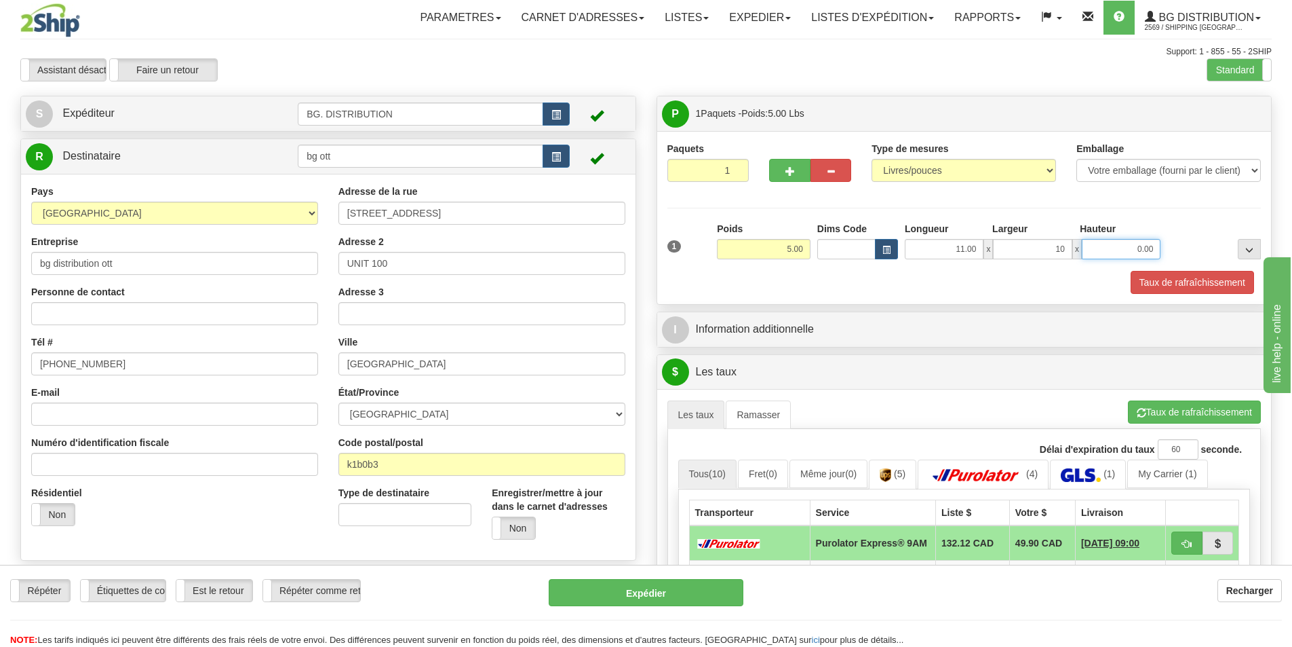
type input "10.00"
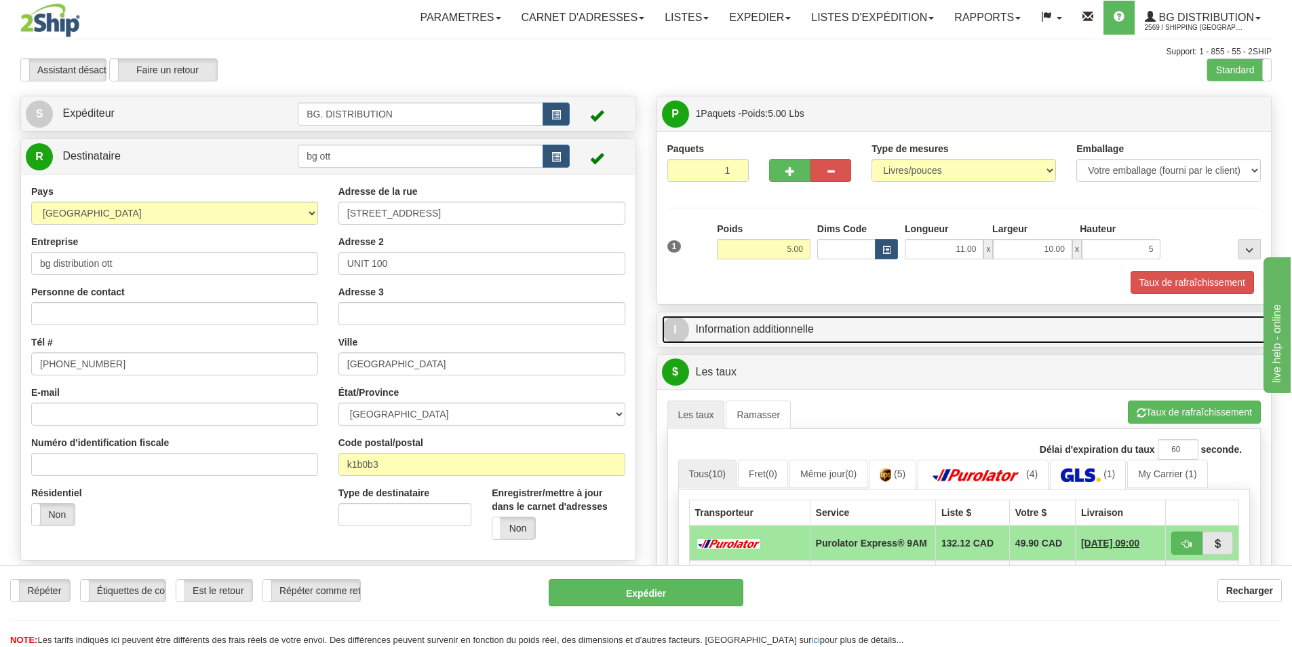
type input "5.00"
click at [695, 323] on link "I Information additionnelle" at bounding box center [964, 329] width 605 height 28
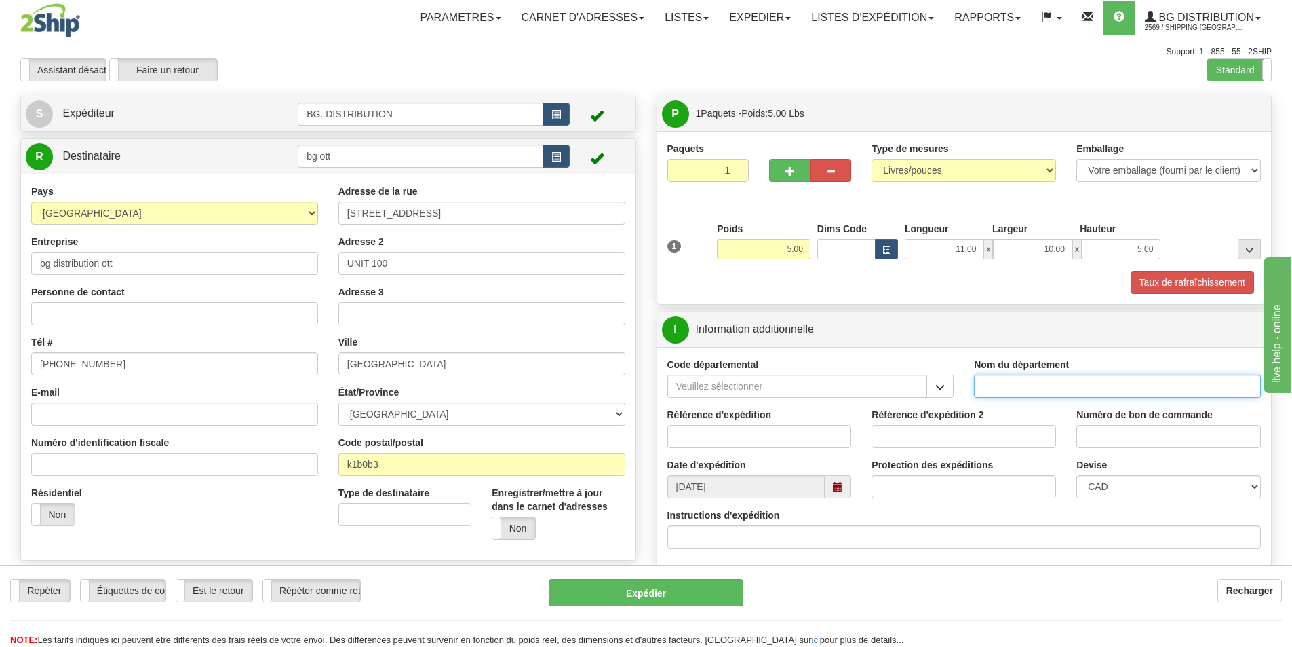
click at [1005, 379] on input "Nom du département" at bounding box center [1117, 385] width 287 height 23
type input "."
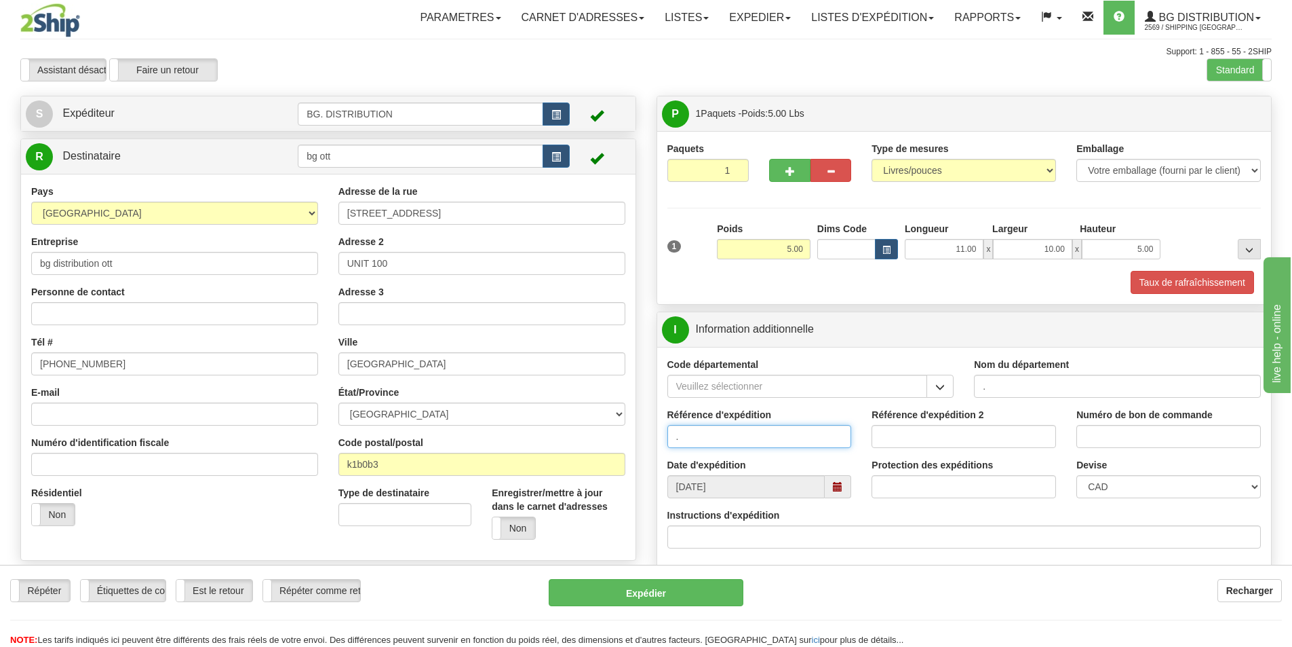
type input "."
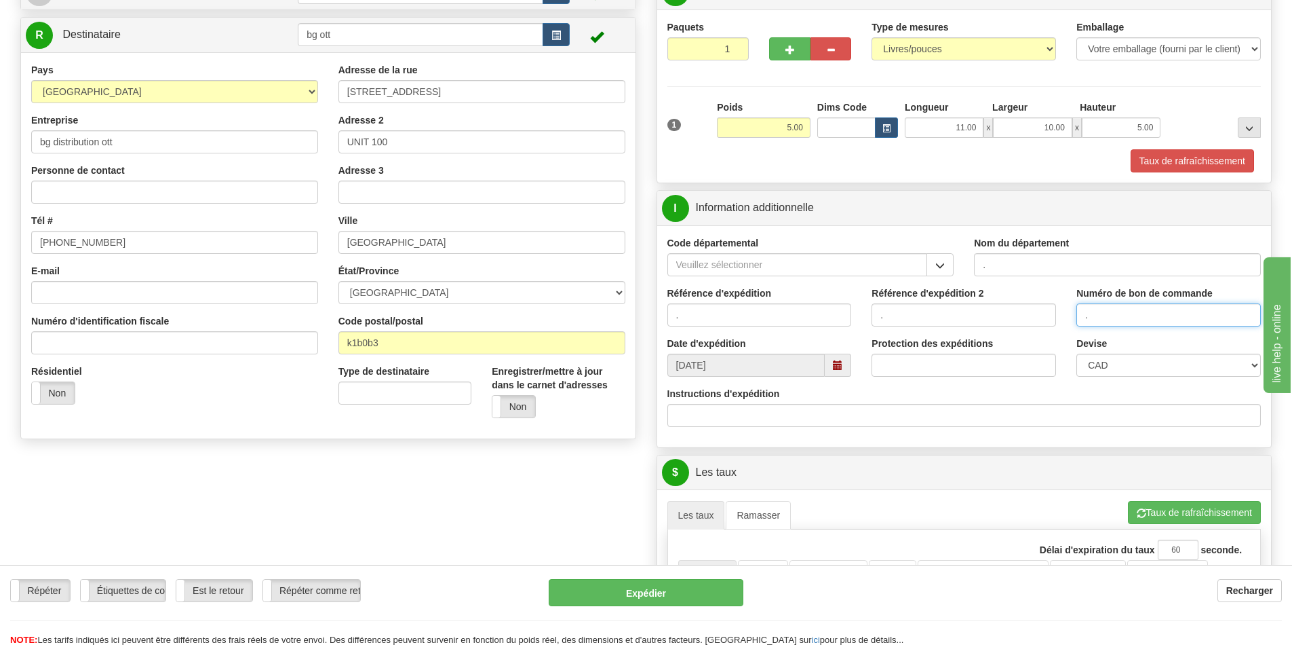
scroll to position [271, 0]
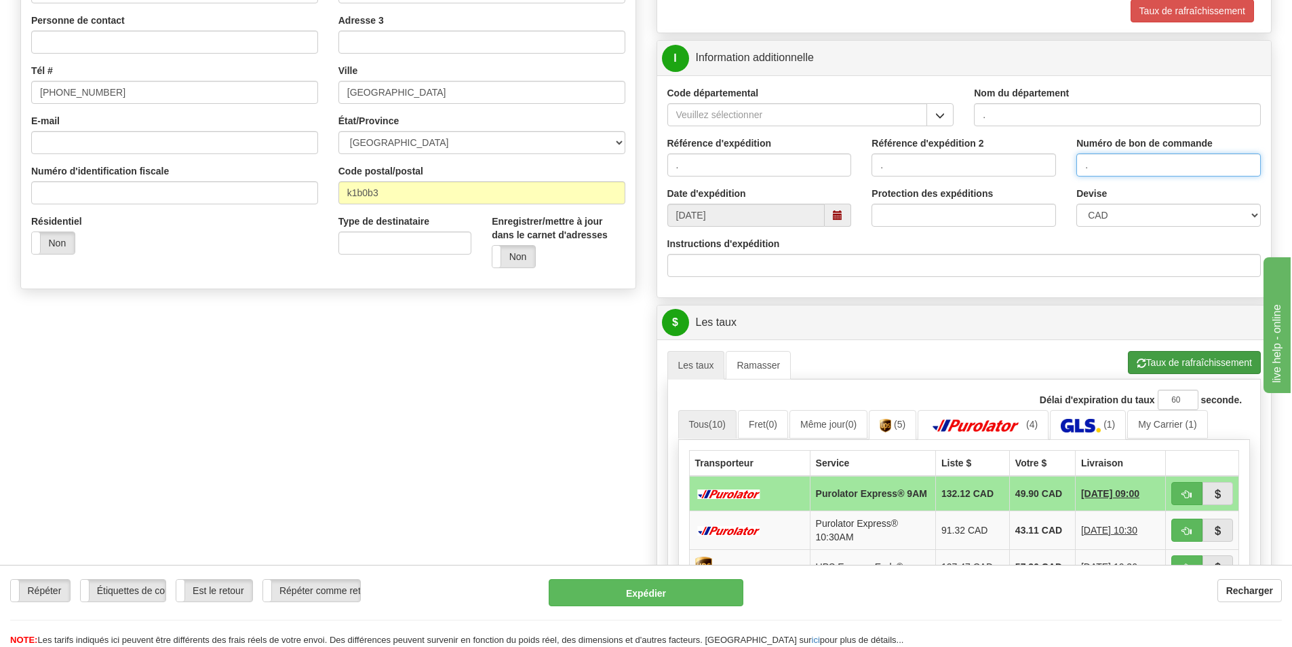
type input "."
click at [1223, 351] on button "Taux de rafraîchissement" at bounding box center [1194, 362] width 133 height 23
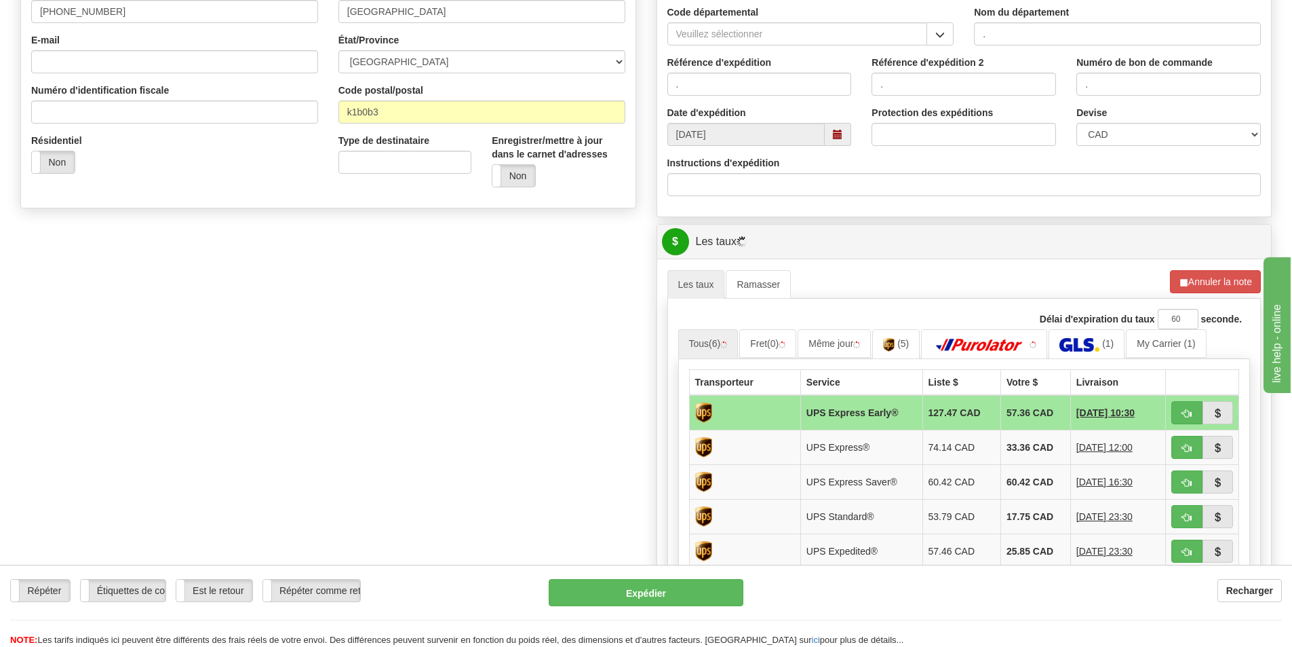
scroll to position [475, 0]
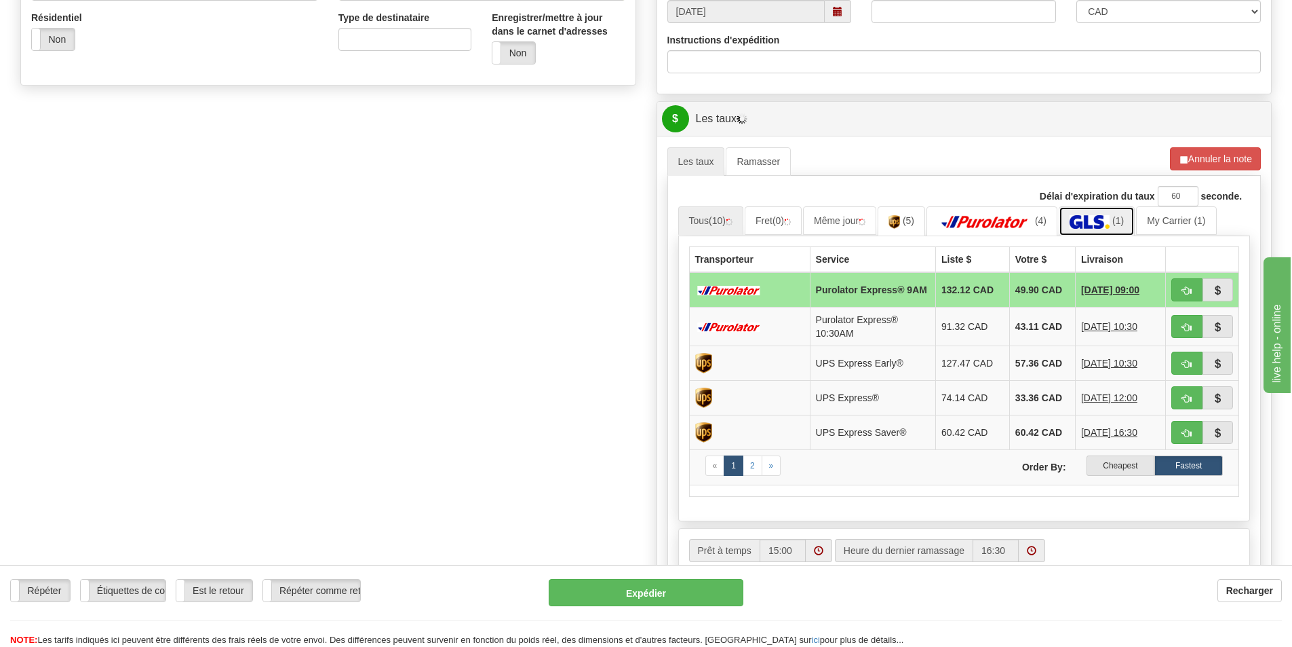
click at [1094, 226] on img at bounding box center [1090, 222] width 40 height 14
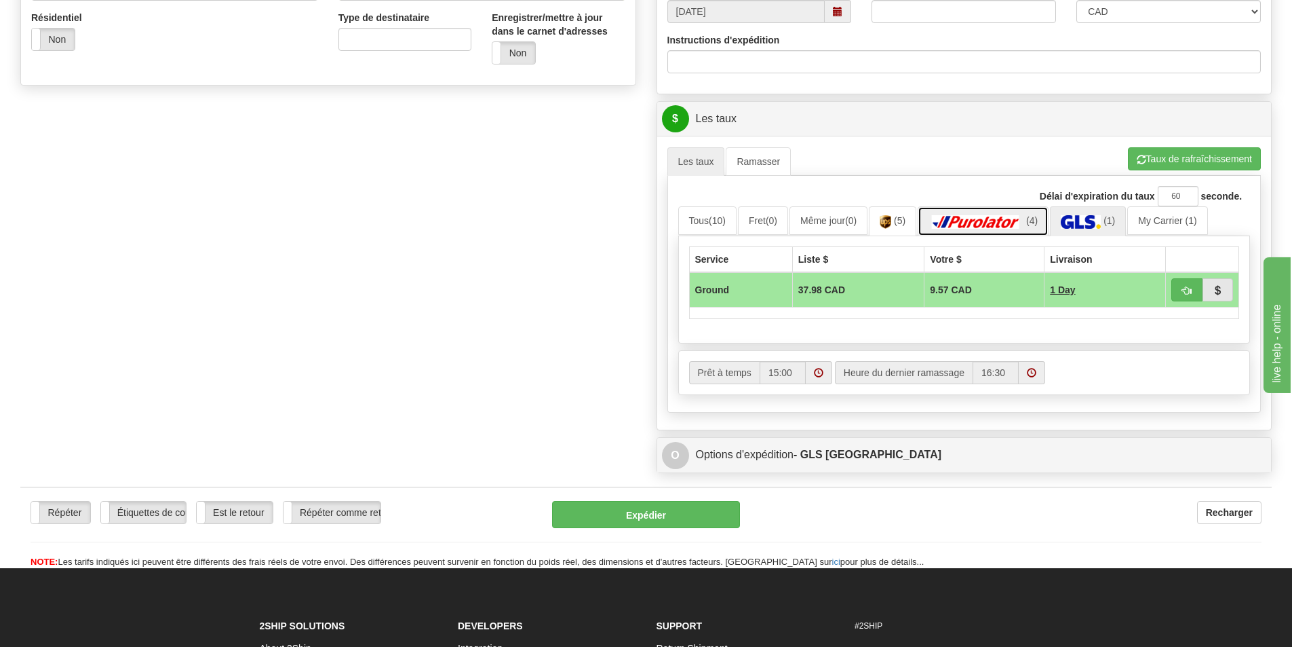
click at [988, 224] on img at bounding box center [976, 222] width 95 height 14
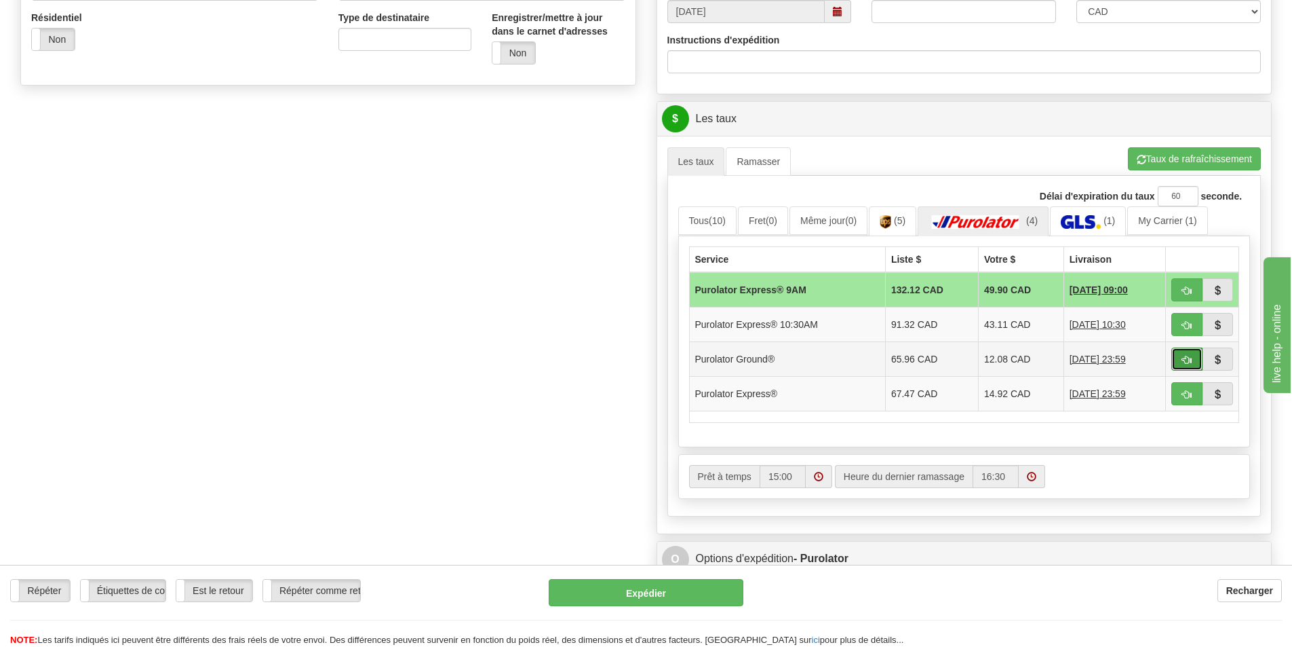
click at [1178, 358] on button "button" at bounding box center [1187, 358] width 31 height 23
type input "260"
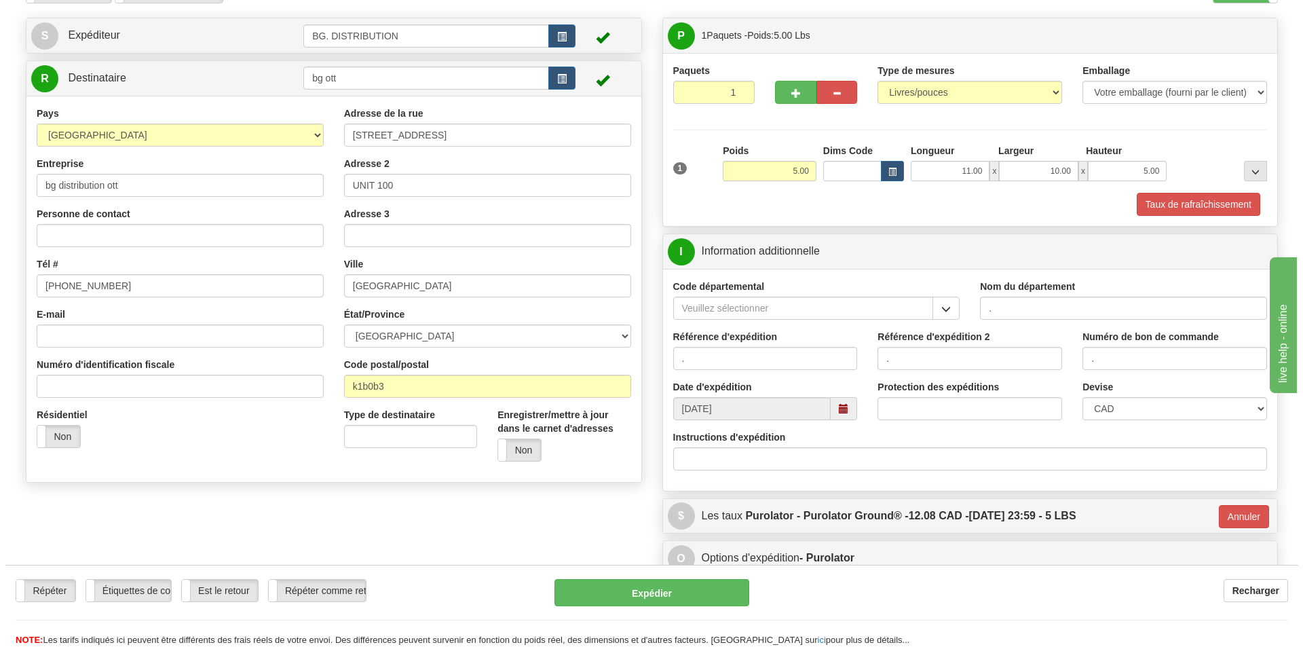
scroll to position [45, 0]
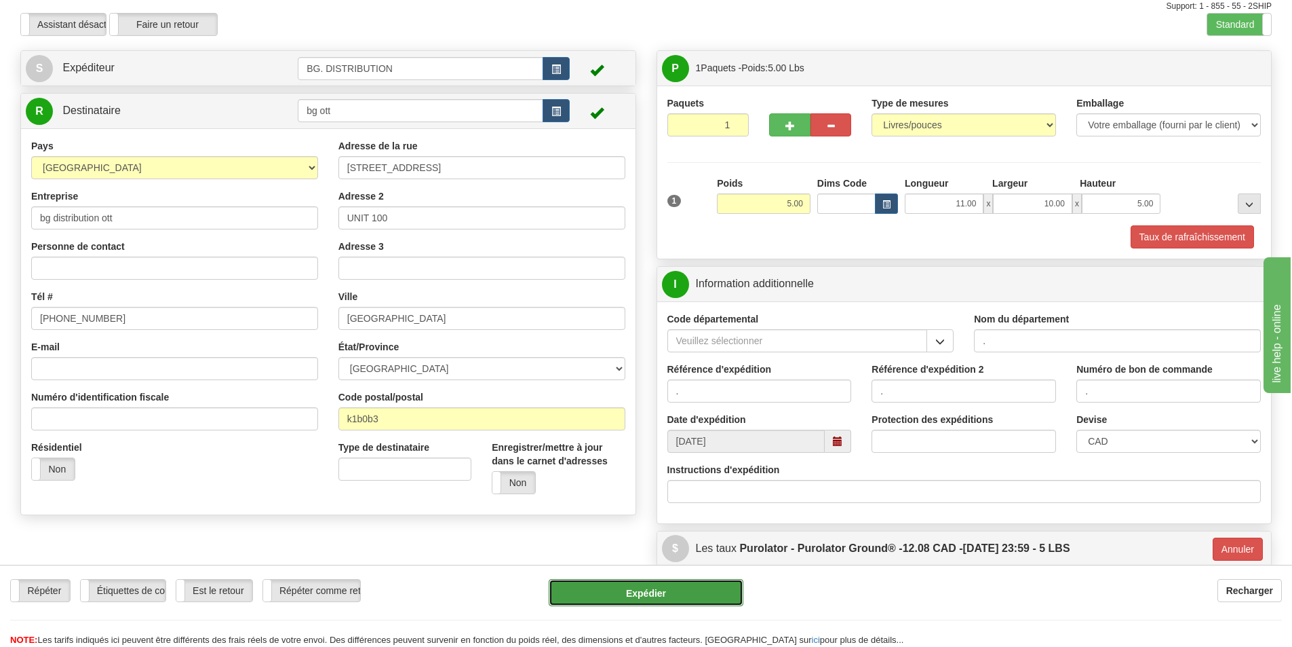
click at [690, 589] on button "Expédier" at bounding box center [646, 592] width 195 height 27
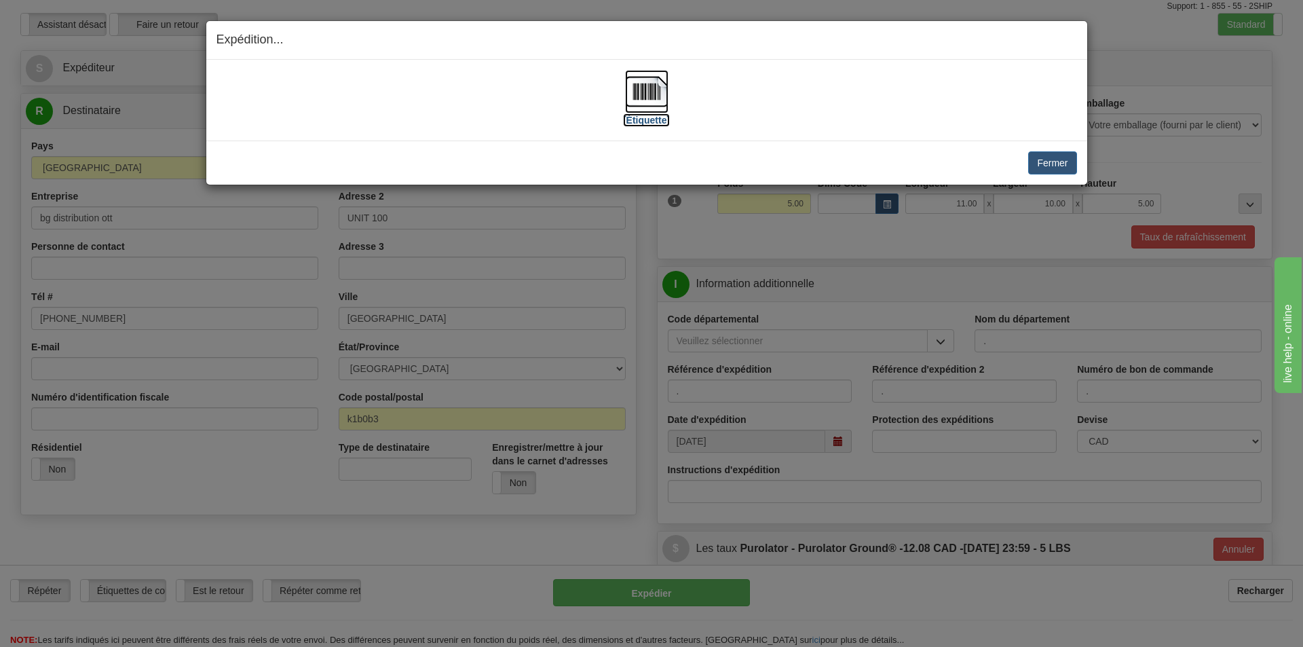
click at [645, 124] on label "[Étiquette]" at bounding box center [646, 120] width 47 height 14
click at [1035, 160] on button "Fermer" at bounding box center [1052, 162] width 48 height 23
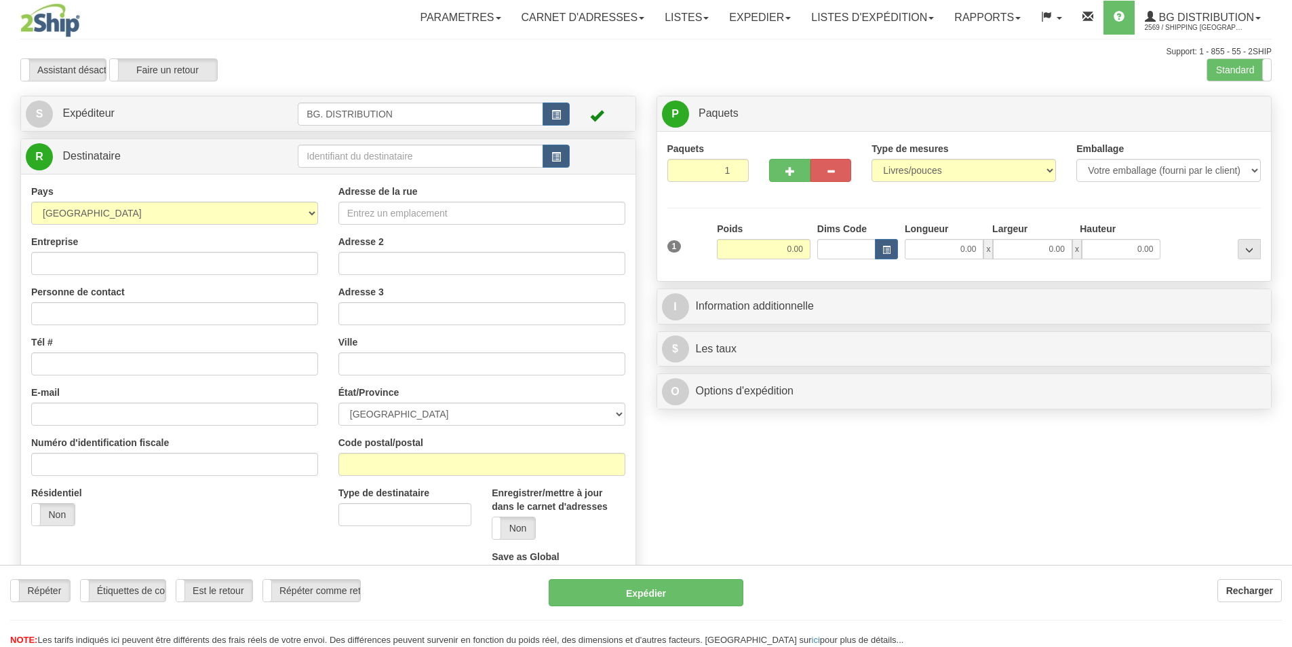
click at [440, 155] on div at bounding box center [646, 323] width 1292 height 647
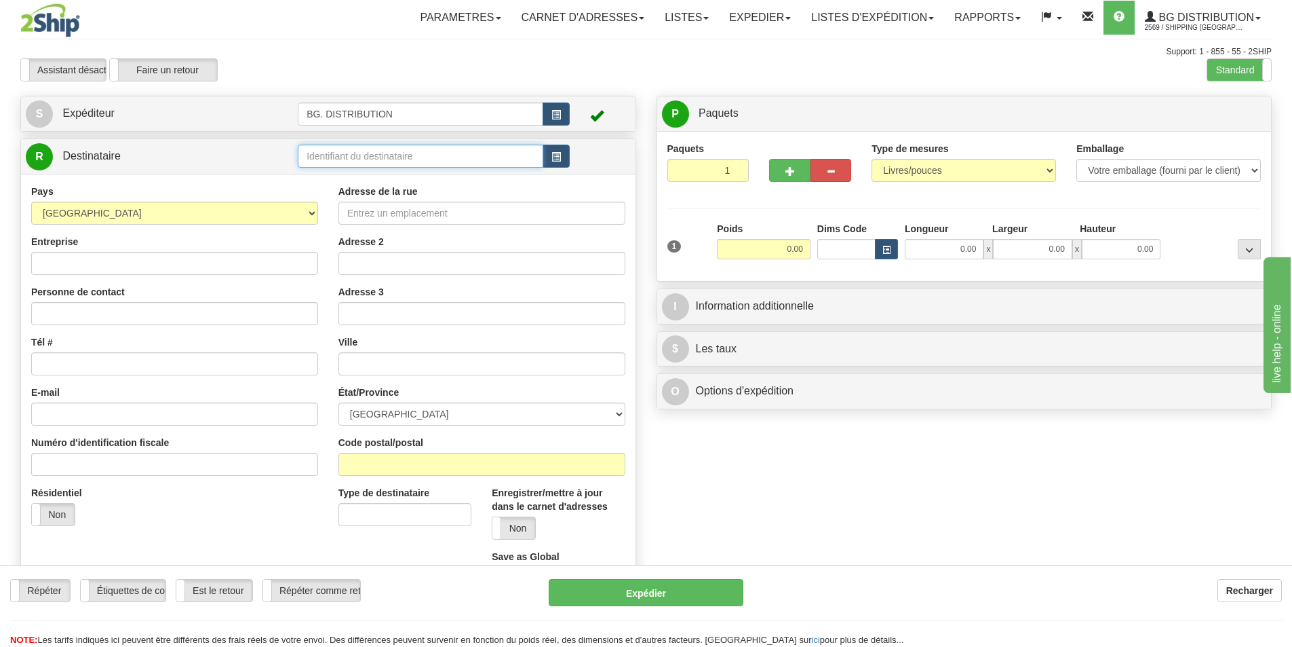
click at [440, 155] on input "text" at bounding box center [421, 156] width 246 height 23
type input "20064"
click button "Supprimer" at bounding box center [0, 0] width 0 height 0
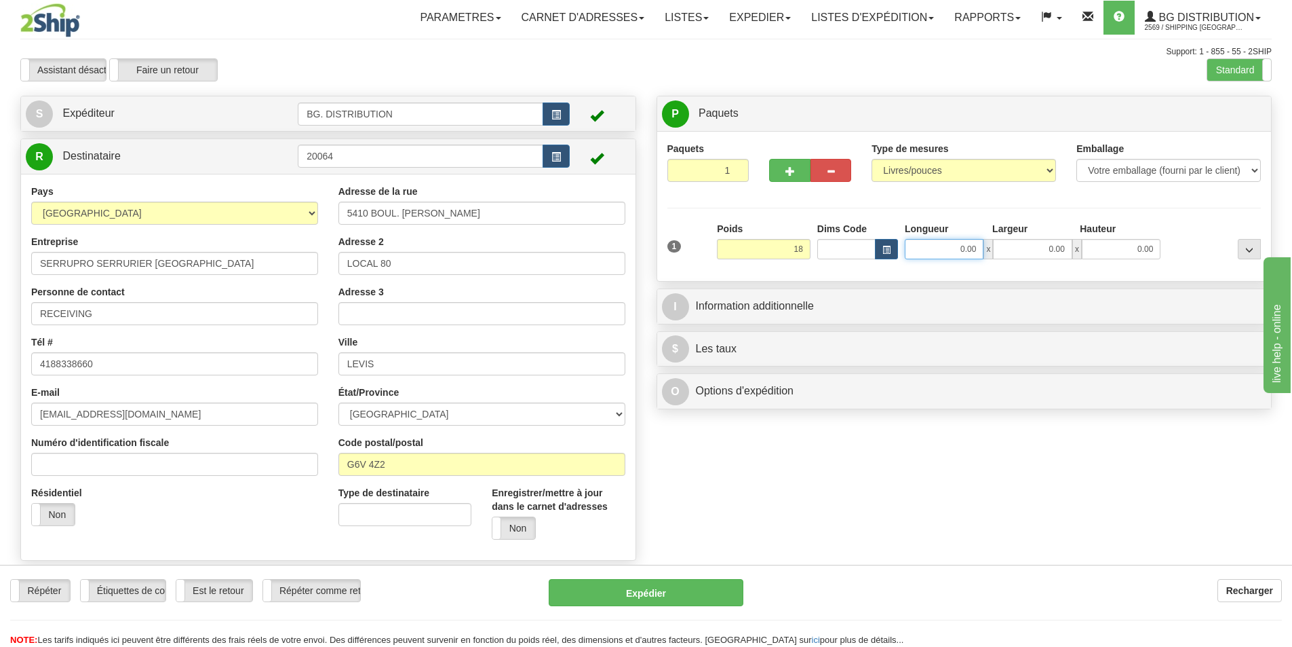
click at [957, 245] on input "0.00" at bounding box center [944, 249] width 79 height 20
type input "18.00"
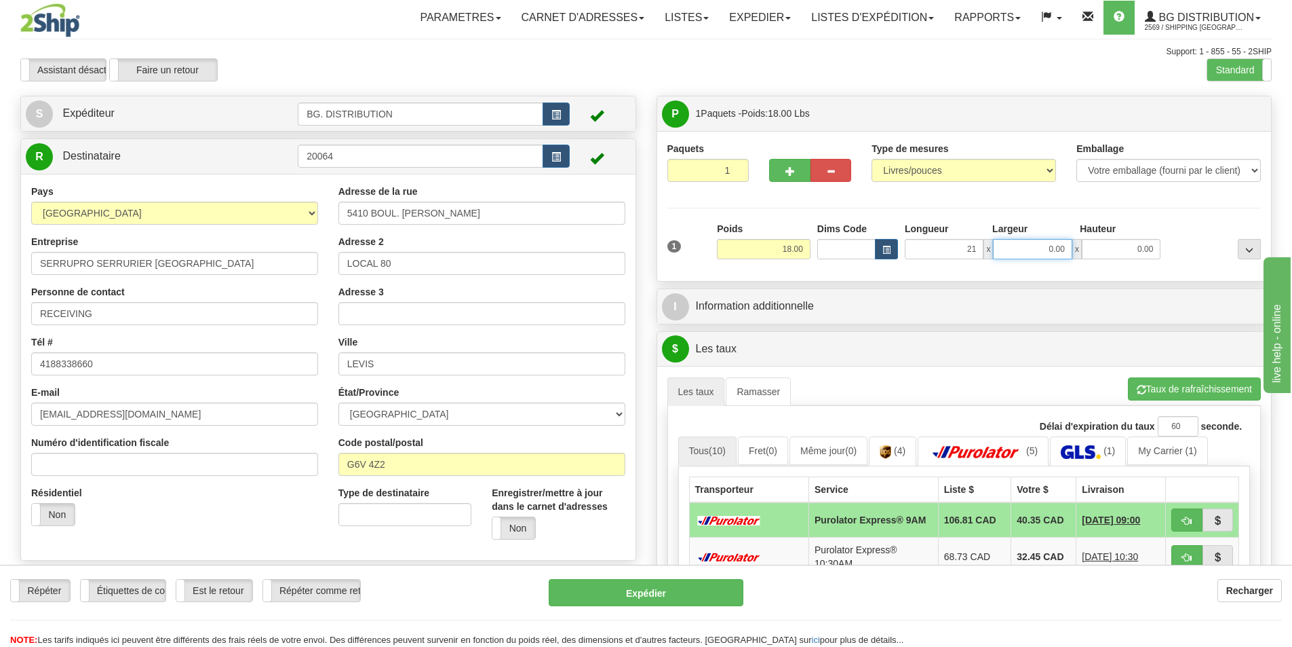
type input "21.00"
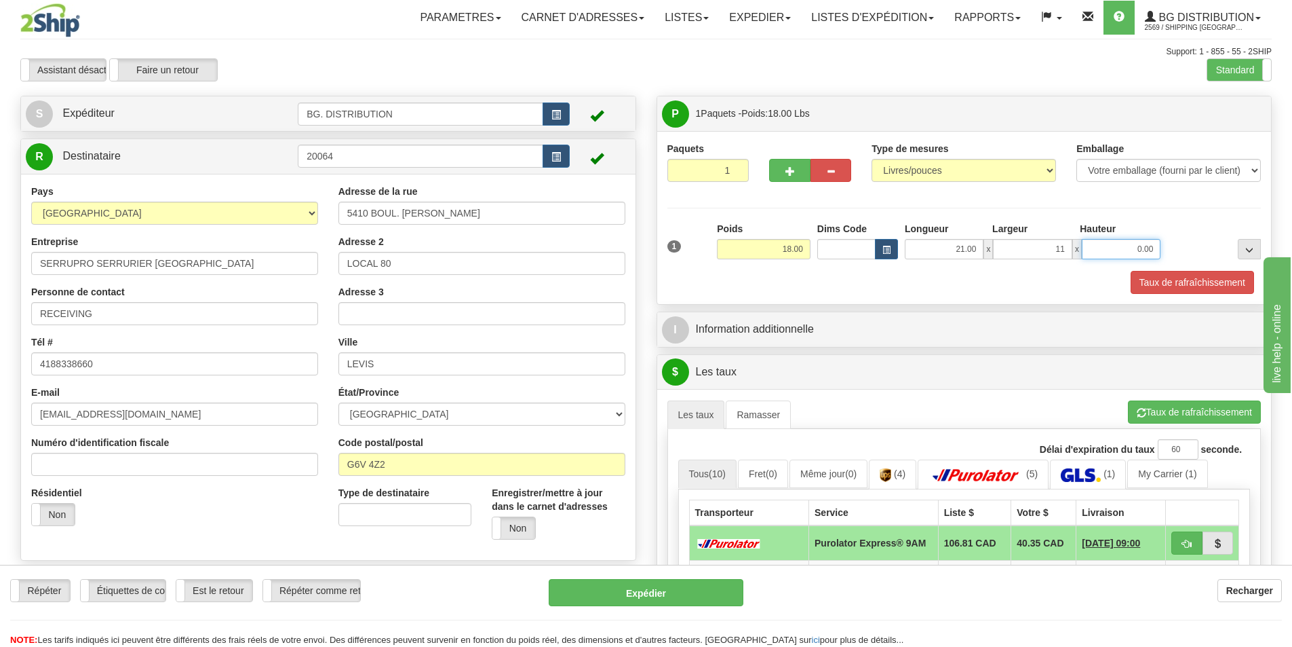
type input "11.00"
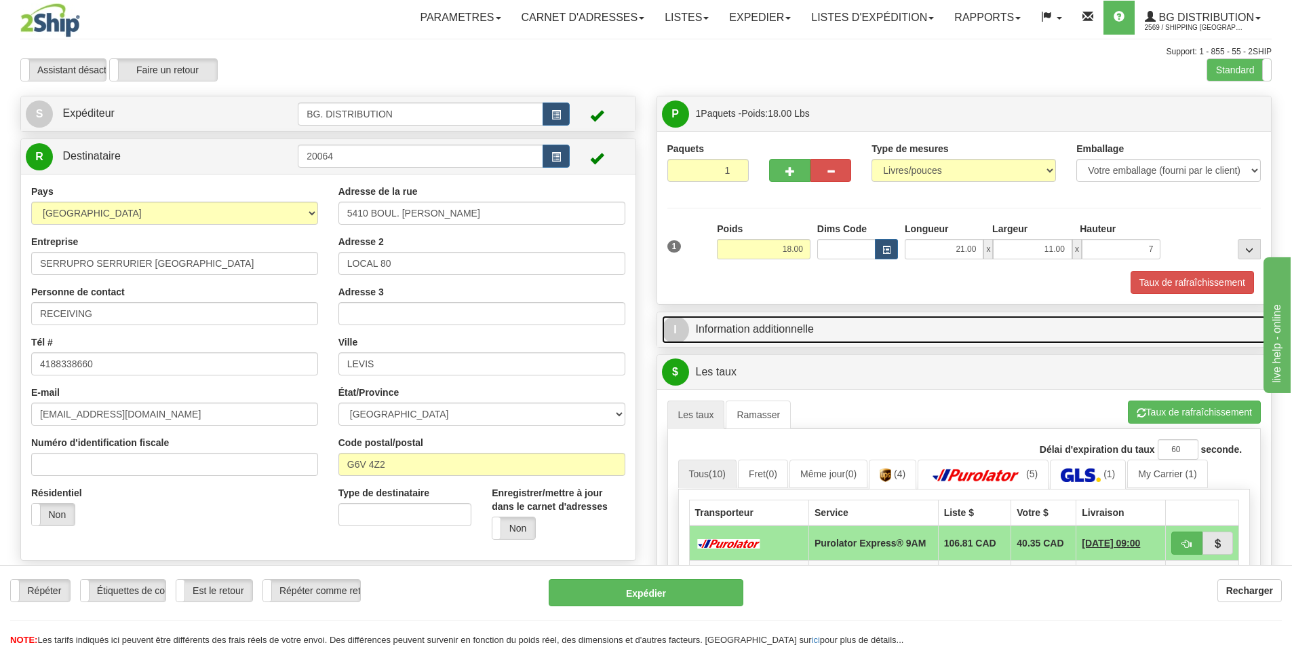
type input "7.00"
click at [676, 326] on span "I" at bounding box center [675, 329] width 27 height 27
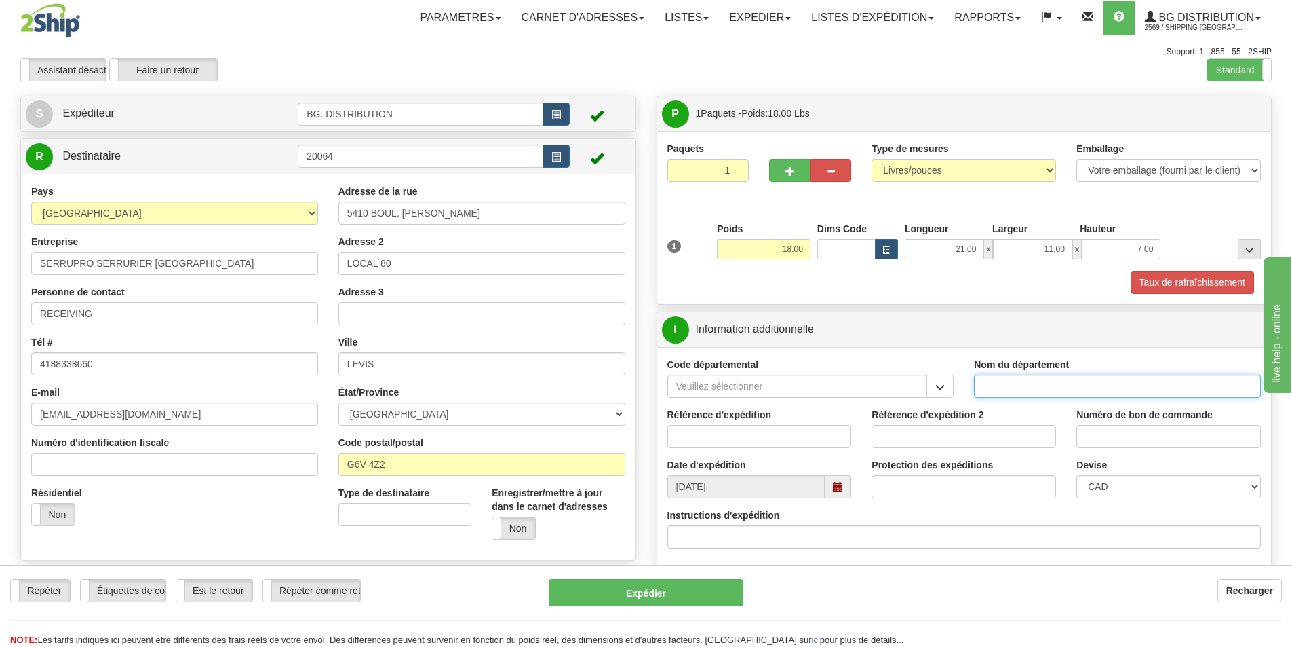
click at [1067, 385] on input "Nom du département" at bounding box center [1117, 385] width 287 height 23
type input "."
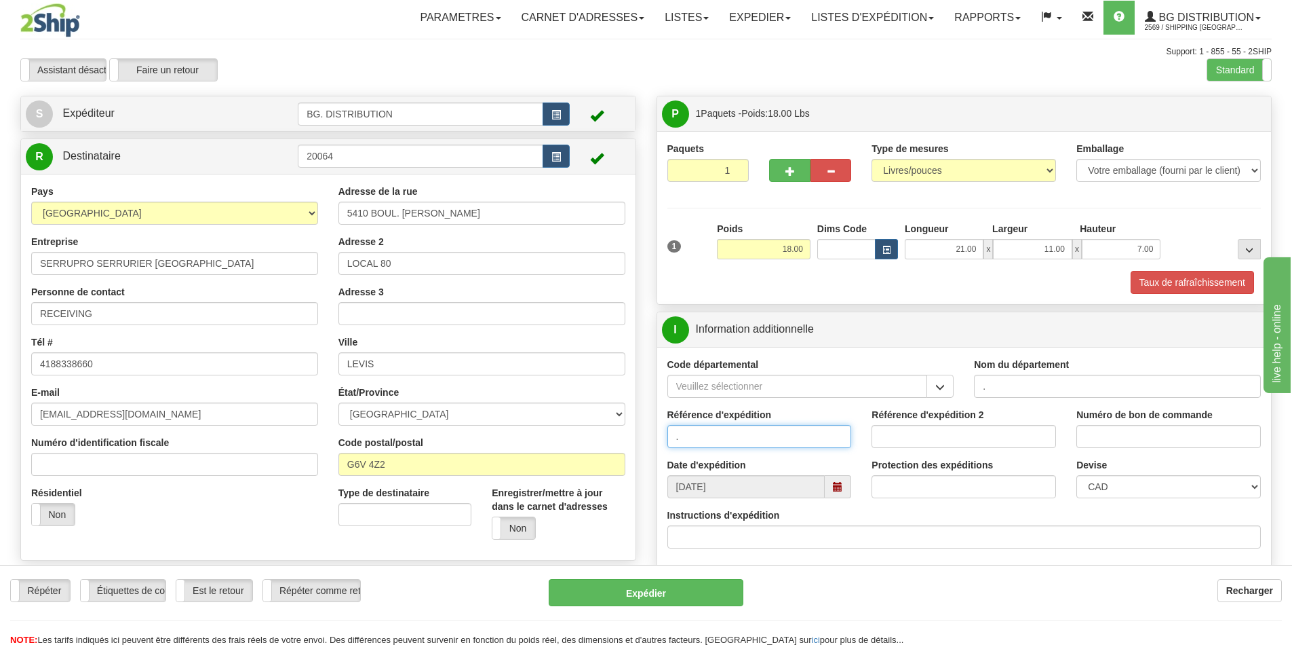
type input "."
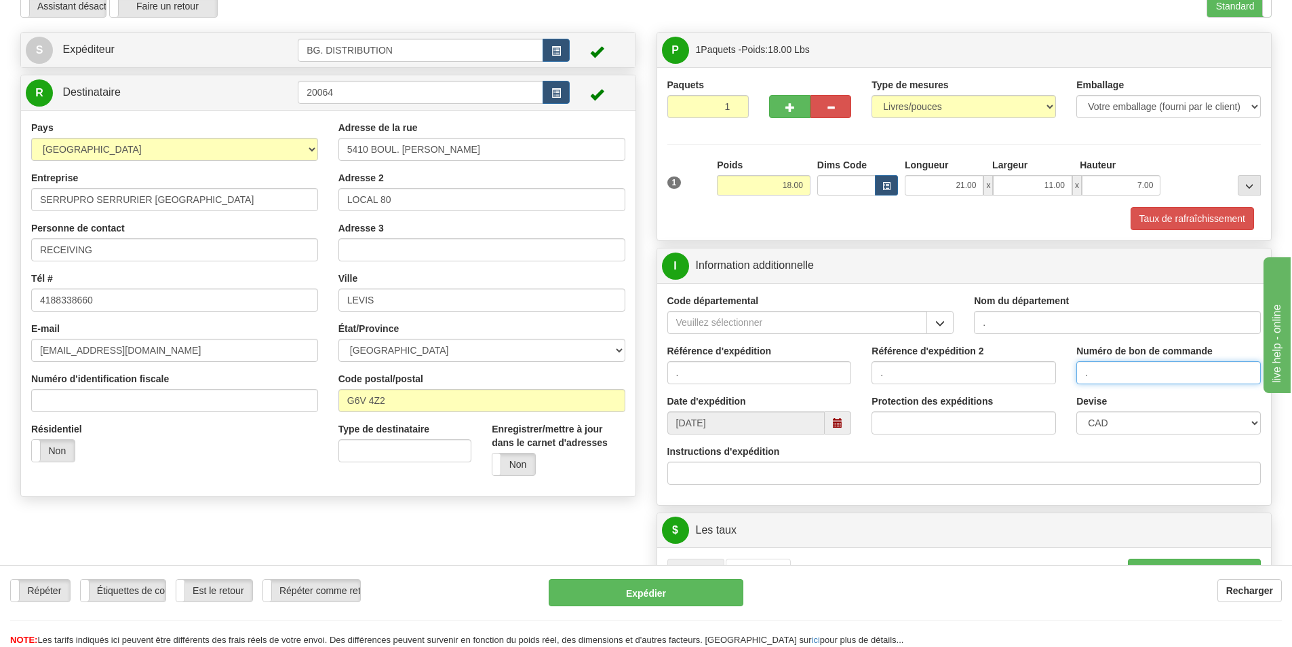
scroll to position [204, 0]
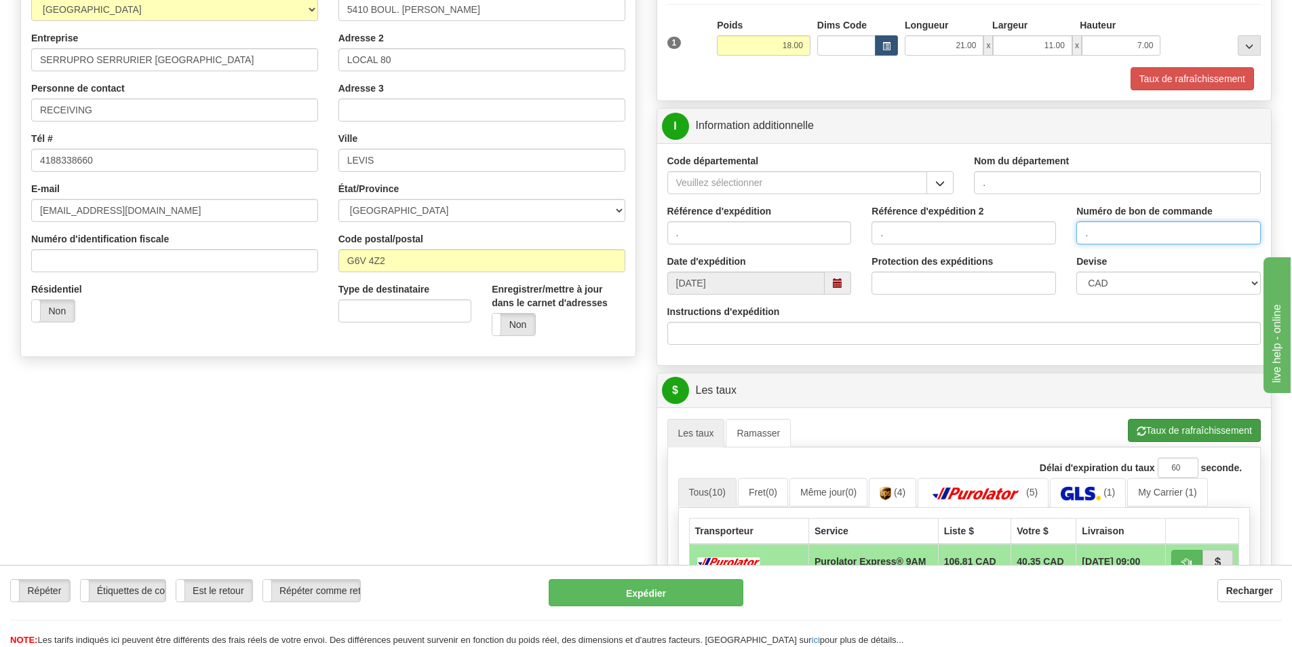
type input "."
click at [1158, 433] on button "Taux de rafraîchissement" at bounding box center [1194, 430] width 133 height 23
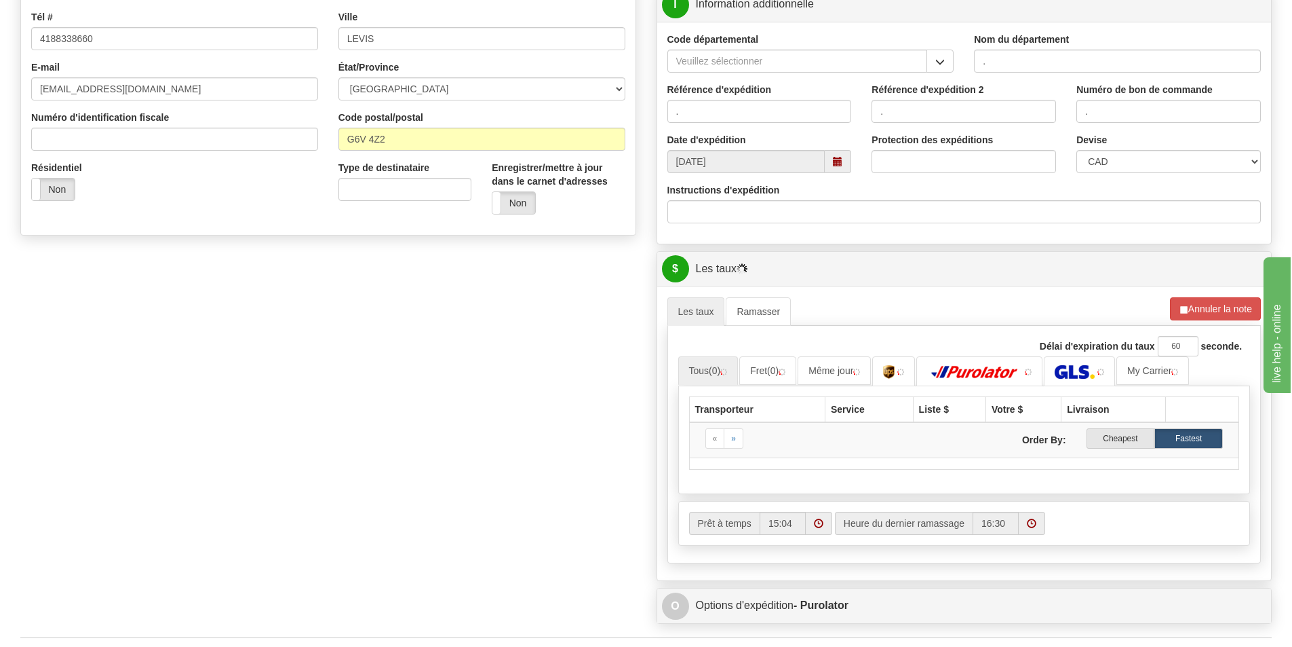
scroll to position [475, 0]
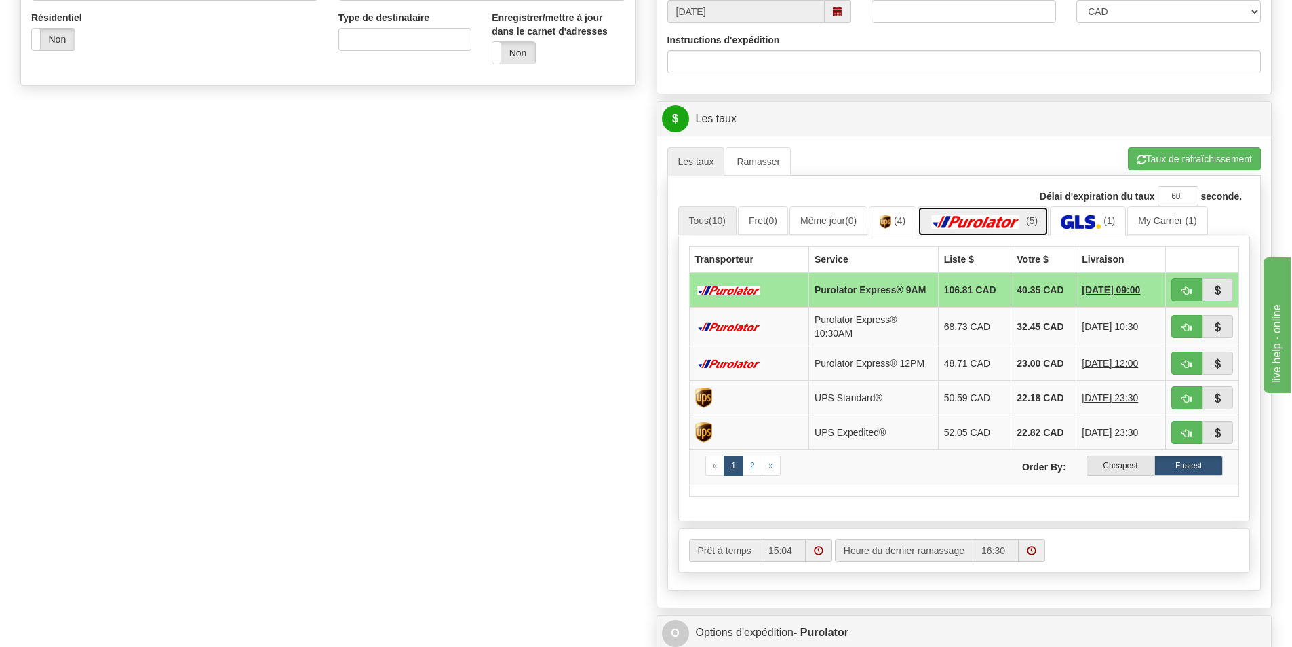
click at [1009, 218] on img at bounding box center [976, 222] width 95 height 14
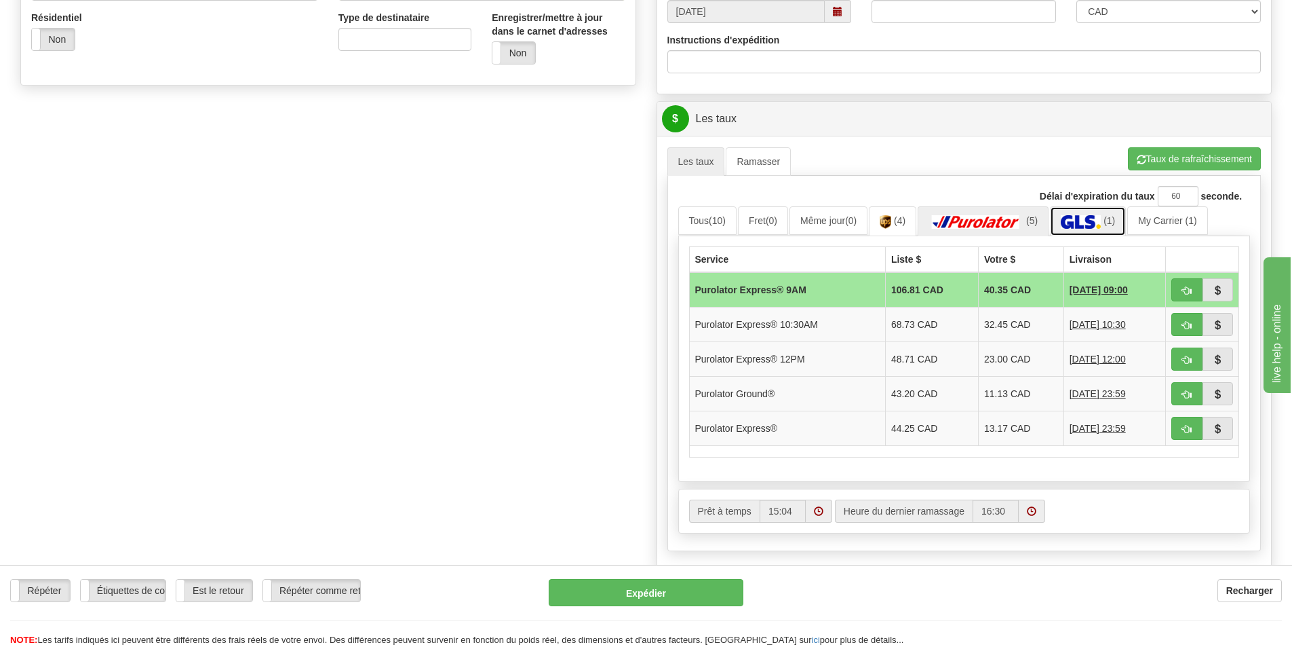
click at [1077, 223] on img at bounding box center [1081, 222] width 40 height 14
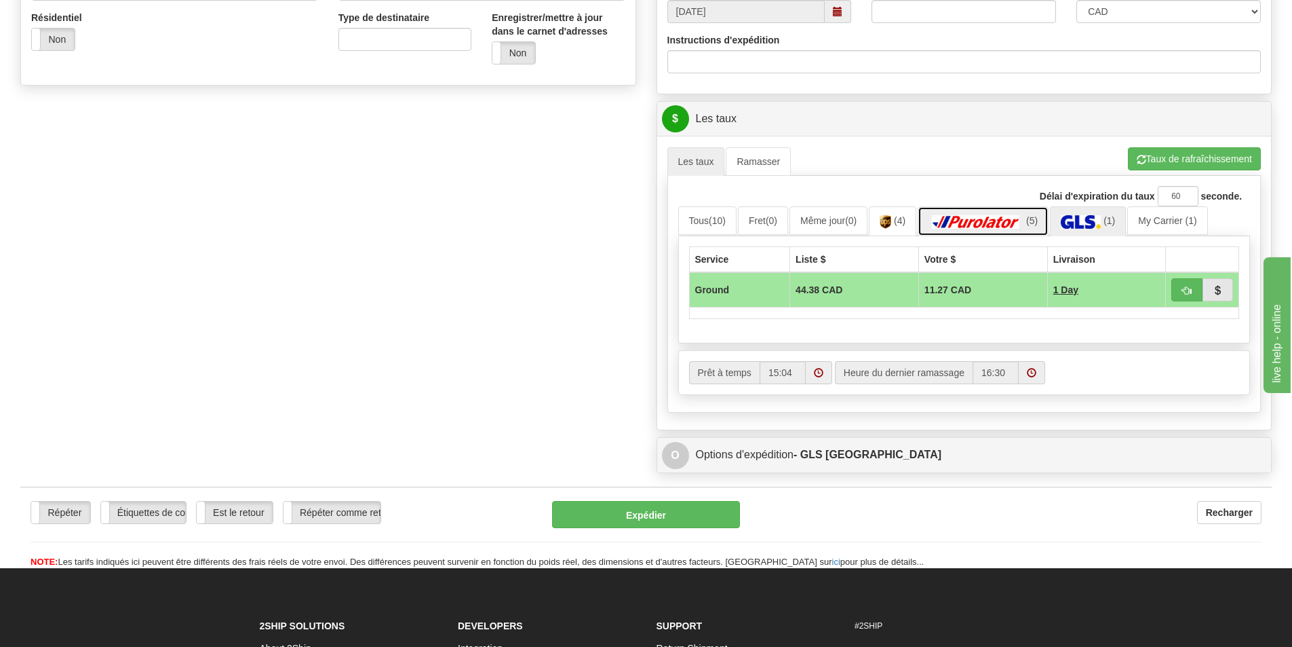
click at [993, 208] on link "(5)" at bounding box center [983, 220] width 131 height 29
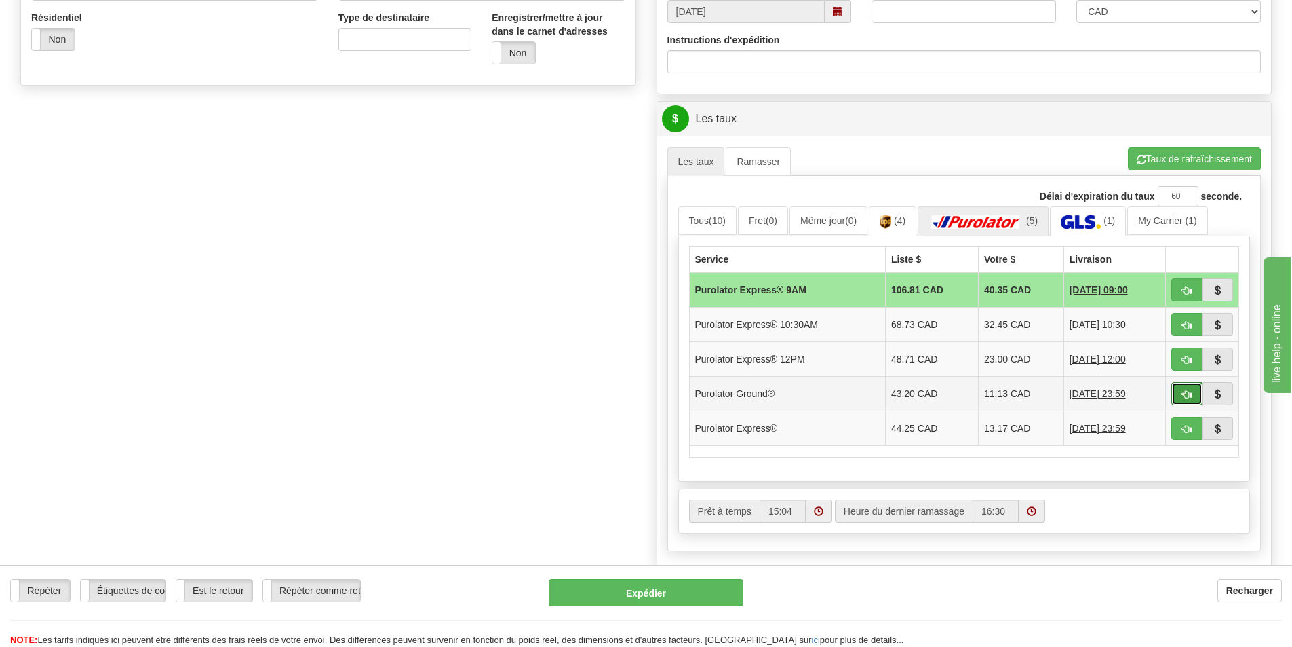
click at [1178, 397] on button "button" at bounding box center [1187, 393] width 31 height 23
type input "260"
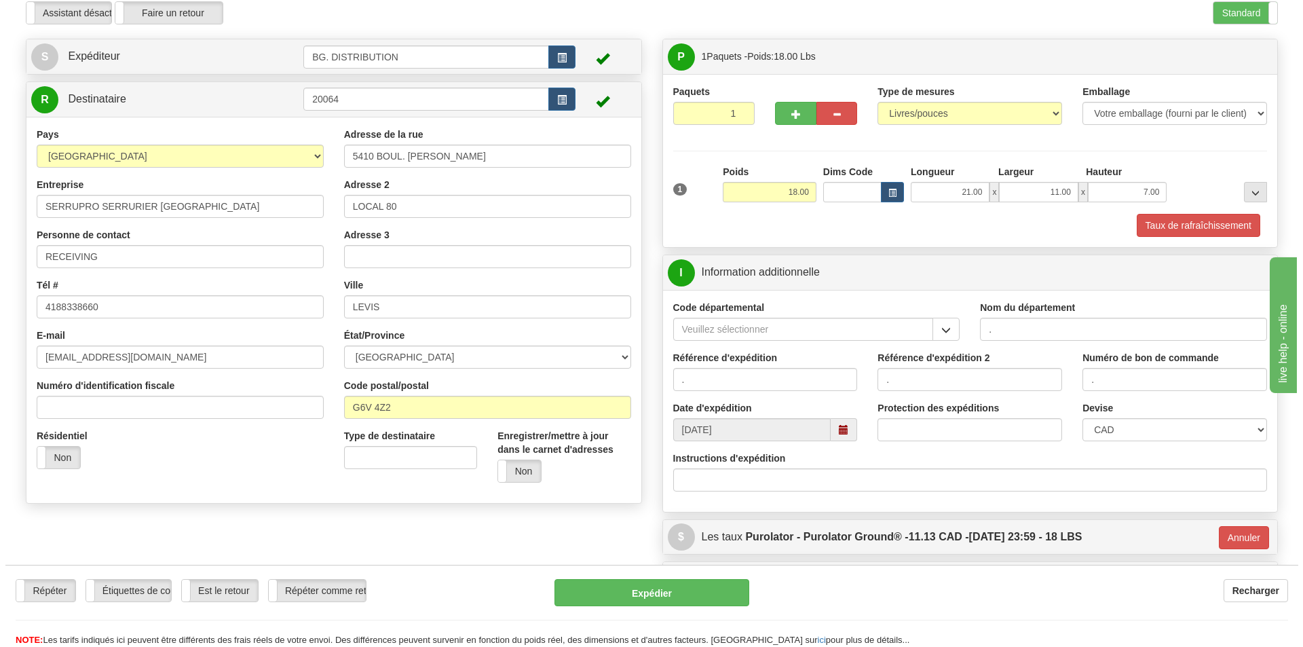
scroll to position [45, 0]
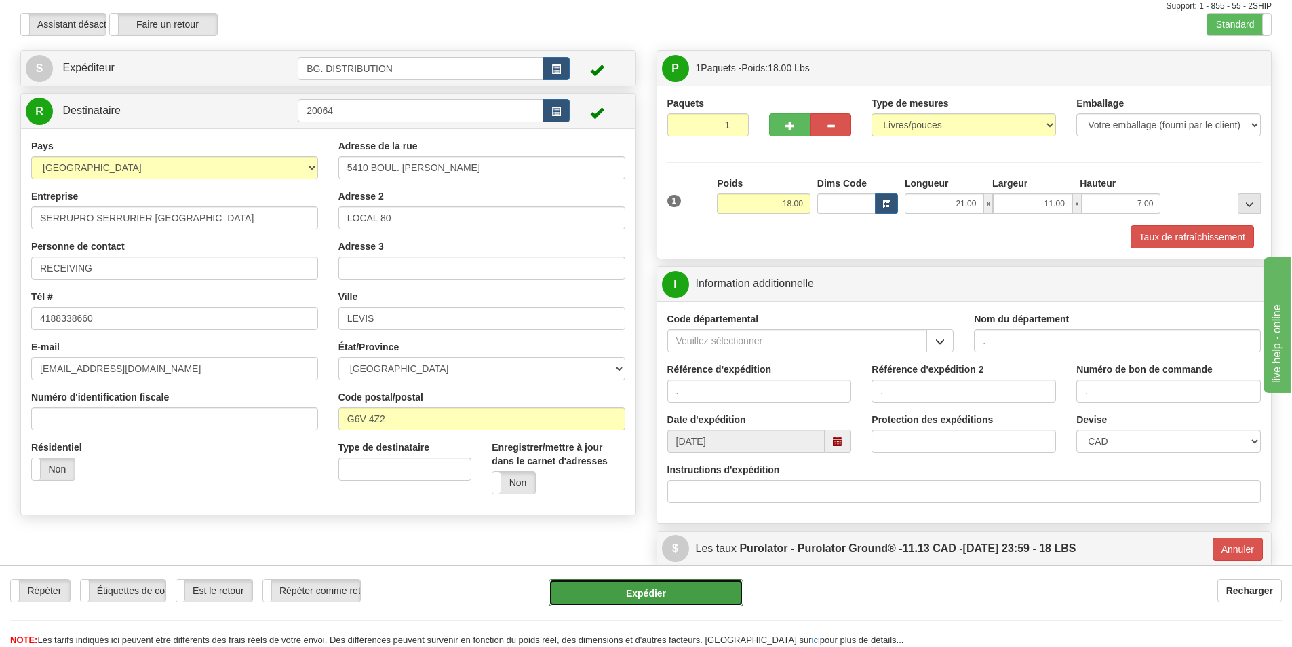
click at [706, 591] on button "Expédier" at bounding box center [646, 592] width 195 height 27
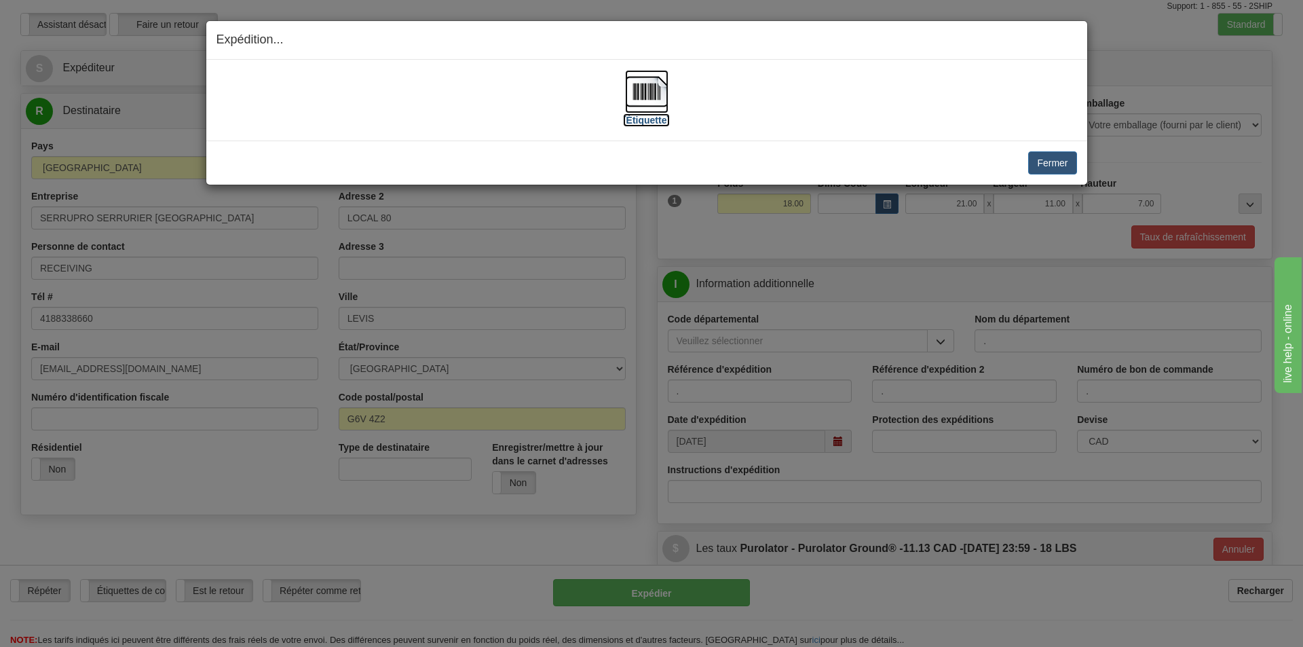
click at [646, 121] on label "[Étiquette]" at bounding box center [646, 120] width 47 height 14
click at [1058, 155] on button "Fermer" at bounding box center [1052, 162] width 48 height 23
